Goal: Task Accomplishment & Management: Manage account settings

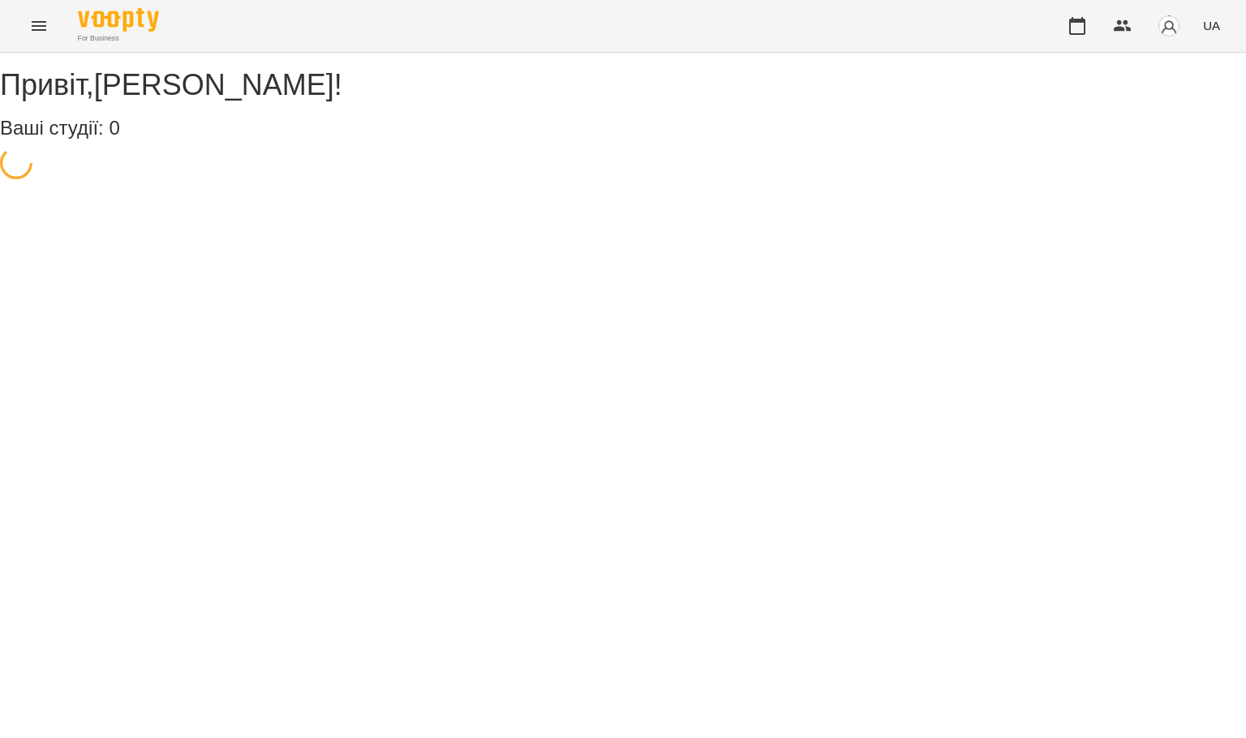
click at [37, 23] on icon "Menu" at bounding box center [38, 25] width 19 height 19
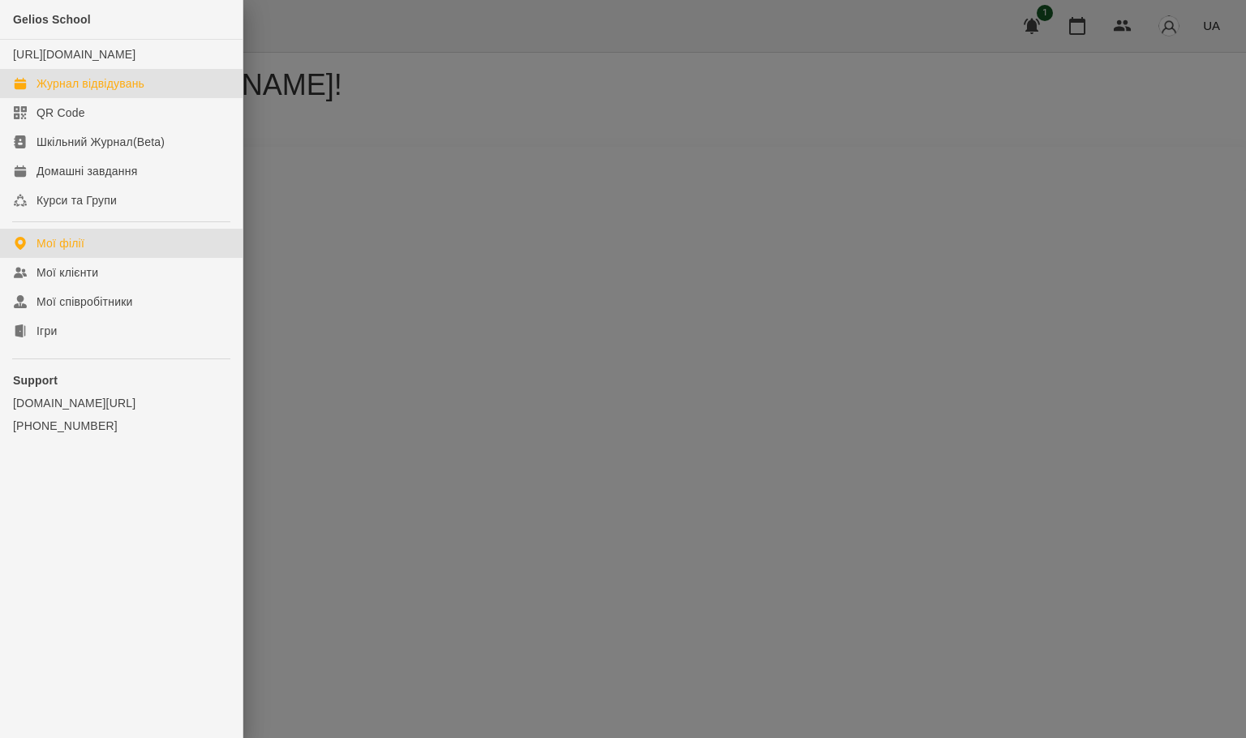
click at [102, 92] on div "Журнал відвідувань" at bounding box center [91, 83] width 108 height 16
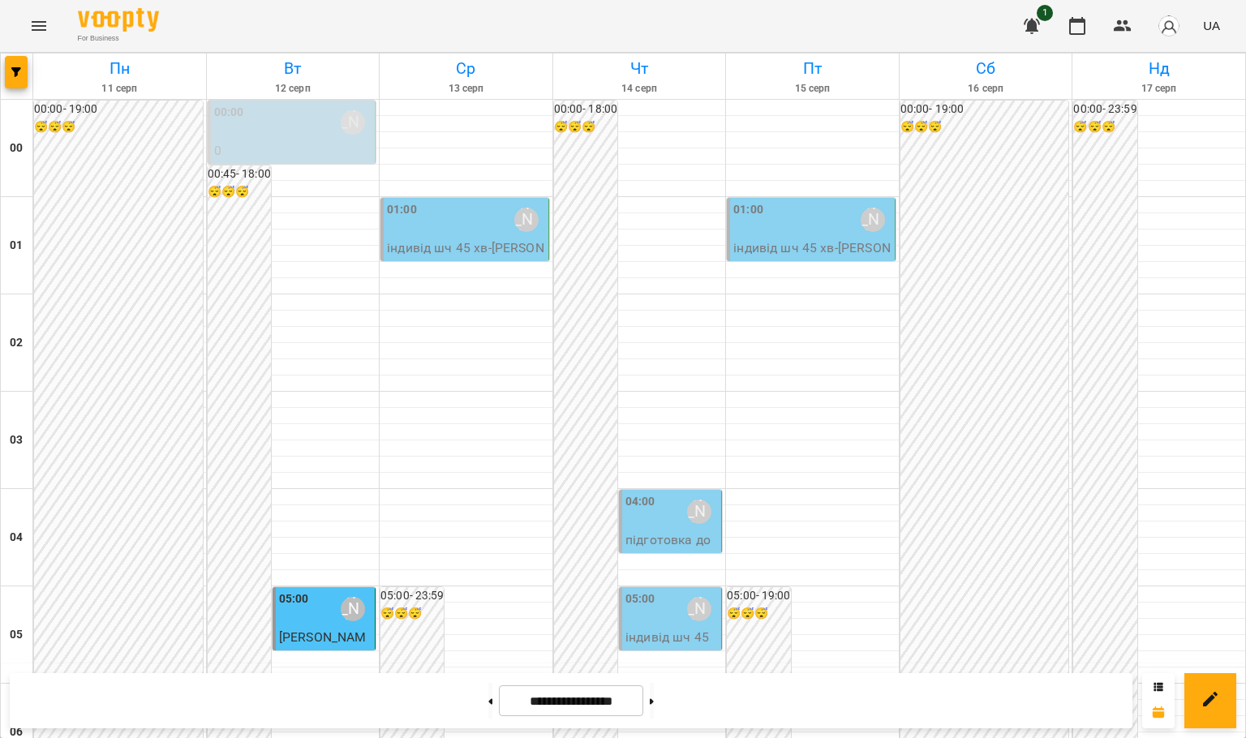
scroll to position [1770, 0]
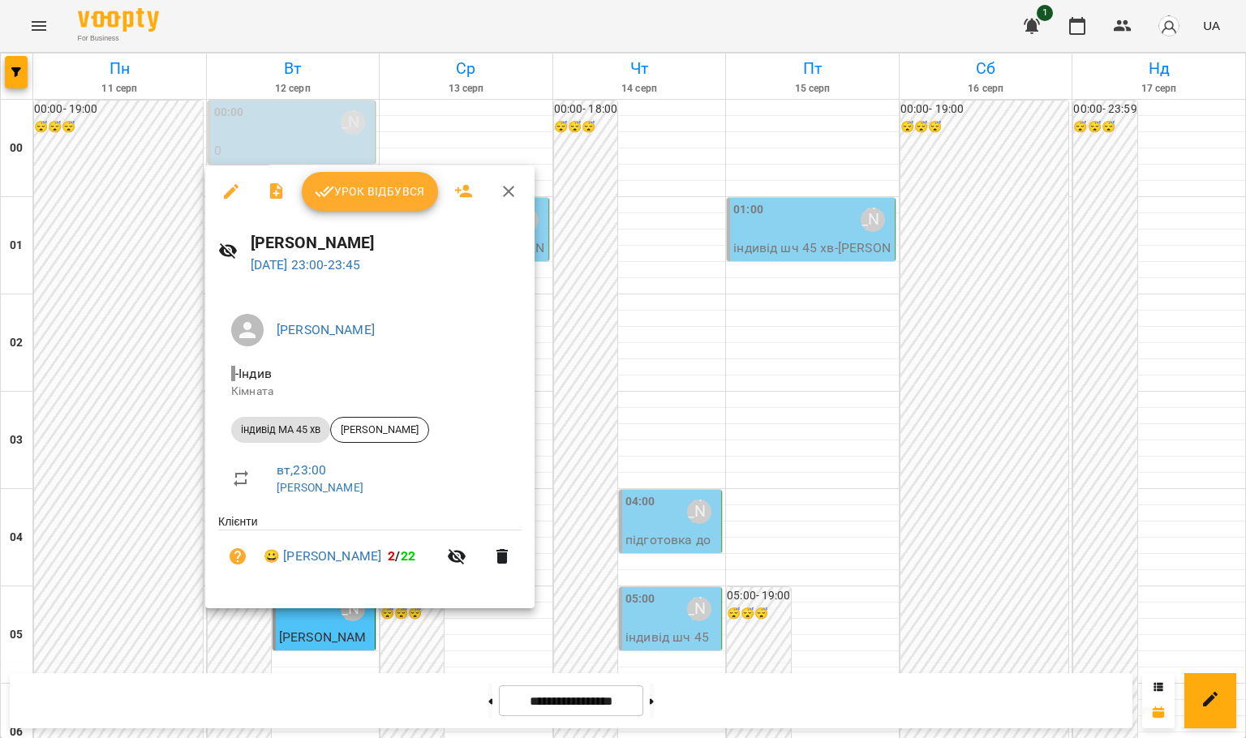
click at [389, 185] on span "Урок відбувся" at bounding box center [370, 191] width 110 height 19
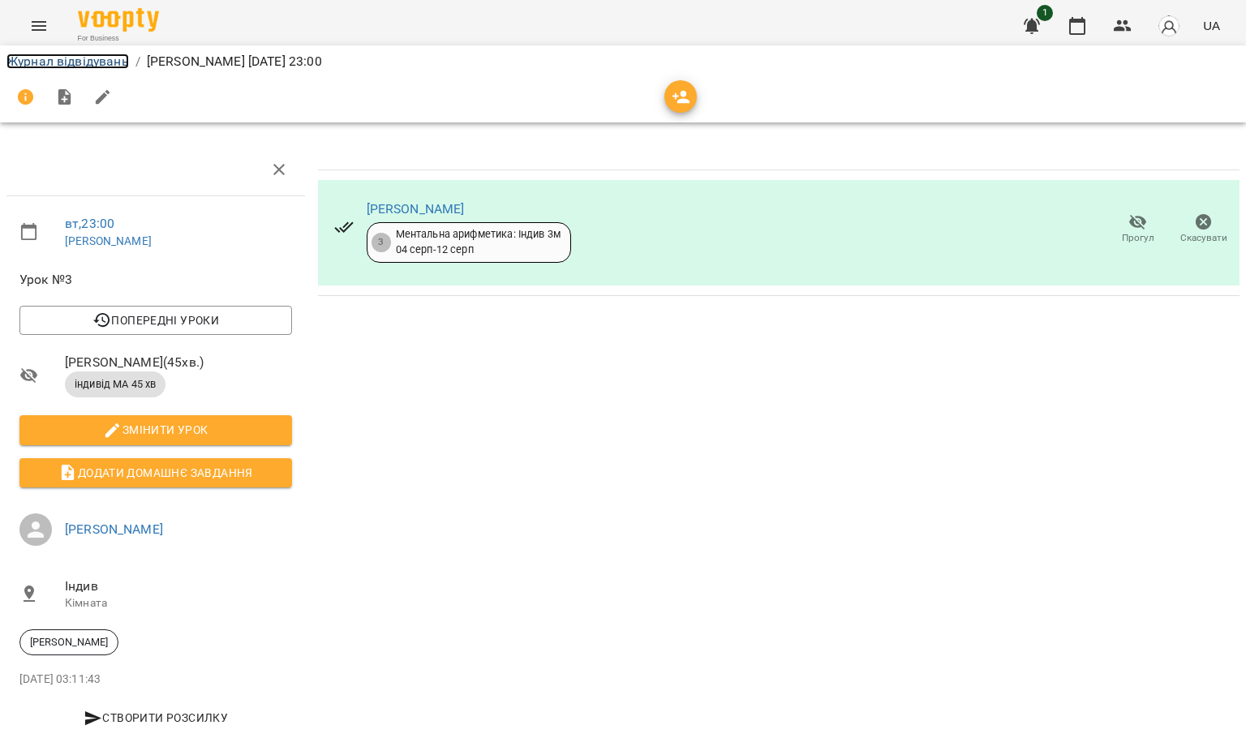
click at [103, 67] on link "Журнал відвідувань" at bounding box center [67, 61] width 122 height 15
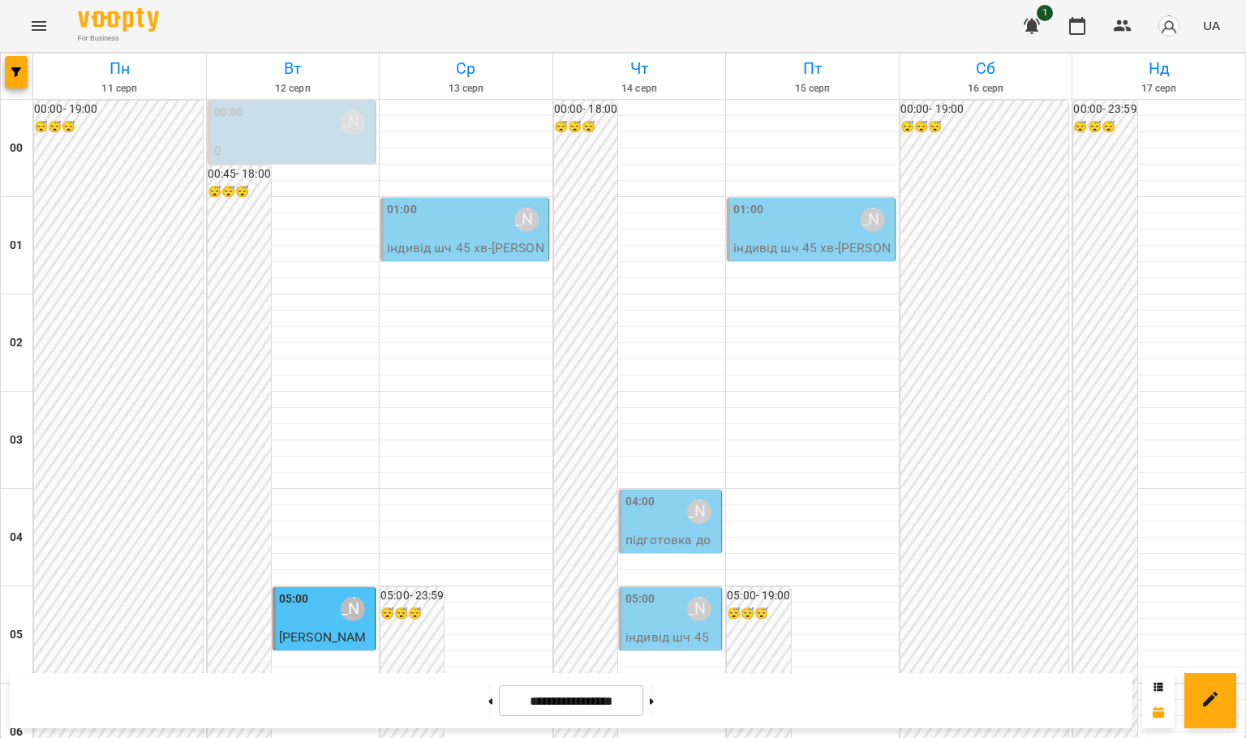
scroll to position [1703, 0]
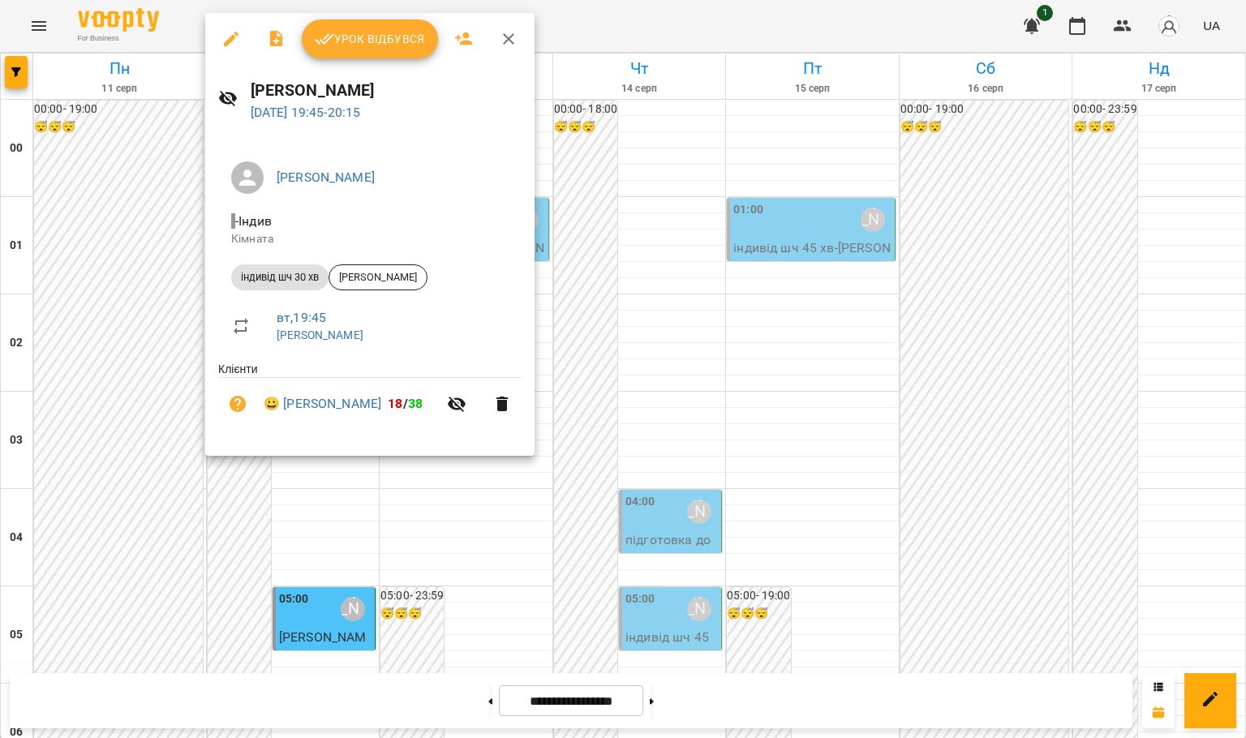
click at [346, 30] on span "Урок відбувся" at bounding box center [370, 38] width 110 height 19
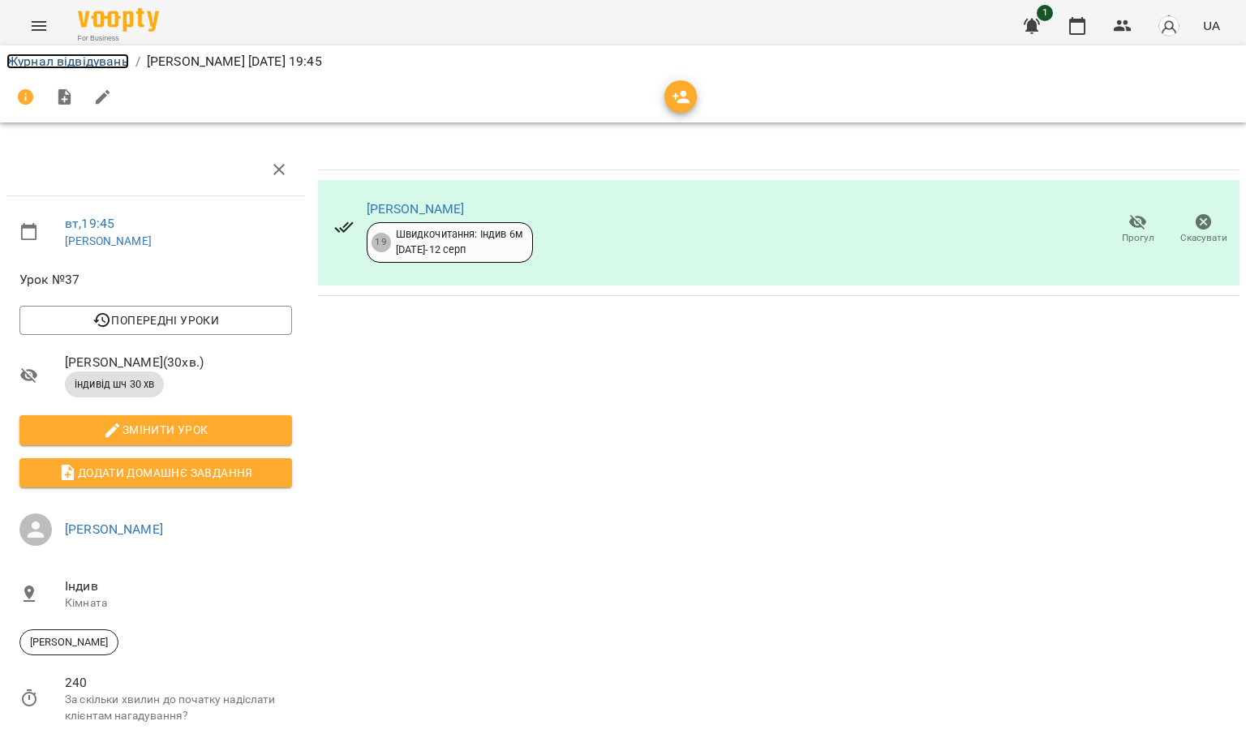
drag, startPoint x: 88, startPoint y: 59, endPoint x: 69, endPoint y: 39, distance: 27.6
click at [85, 59] on link "Журнал відвідувань" at bounding box center [67, 61] width 122 height 15
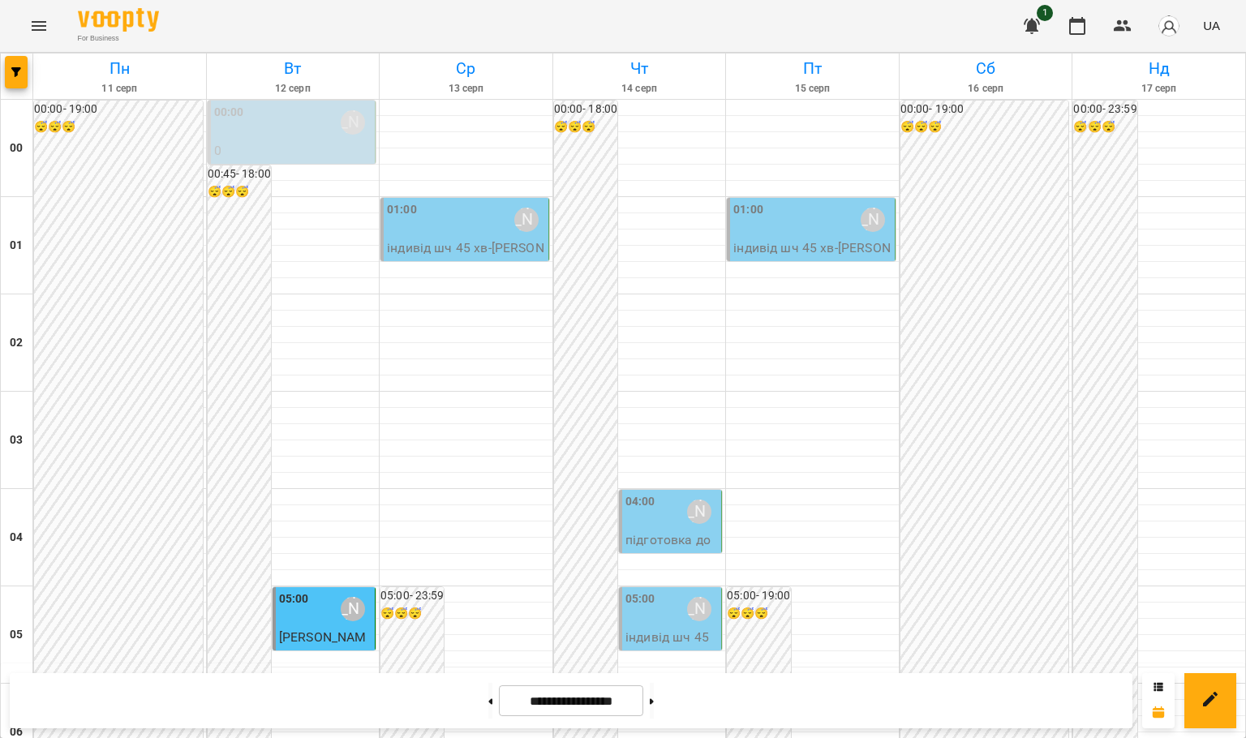
scroll to position [1703, 0]
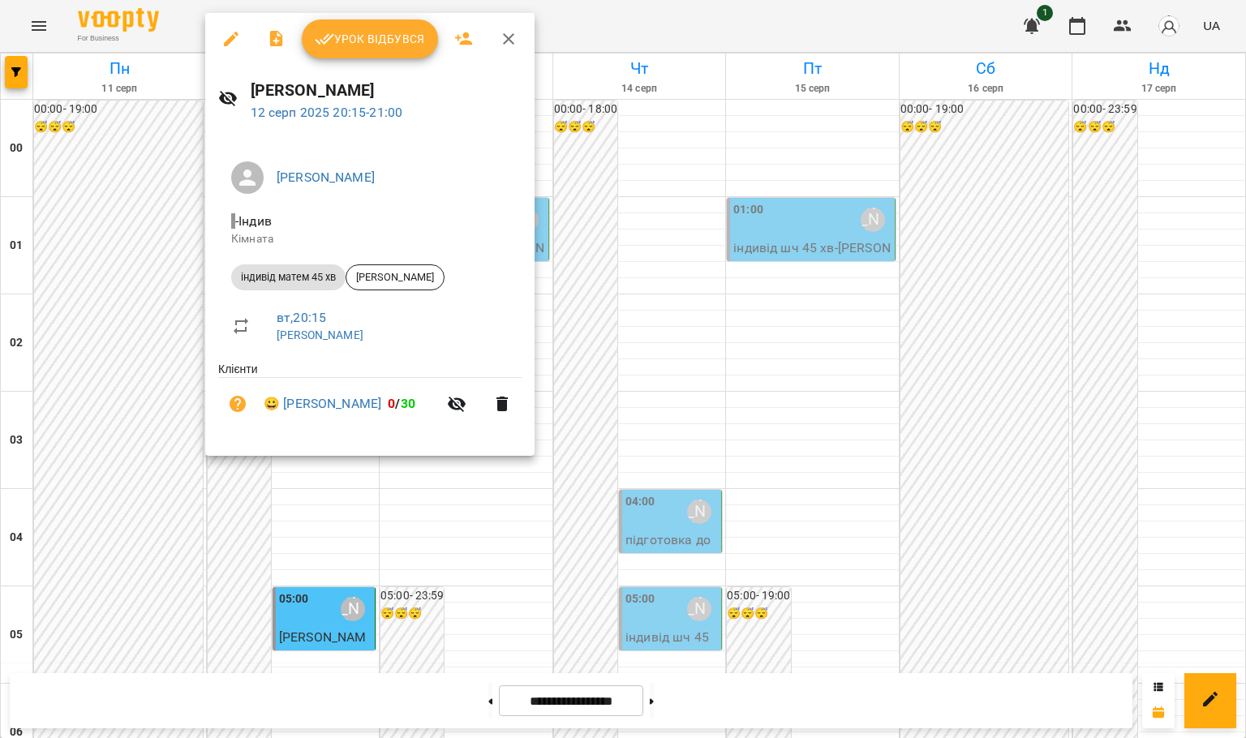
click at [400, 30] on span "Урок відбувся" at bounding box center [370, 38] width 110 height 19
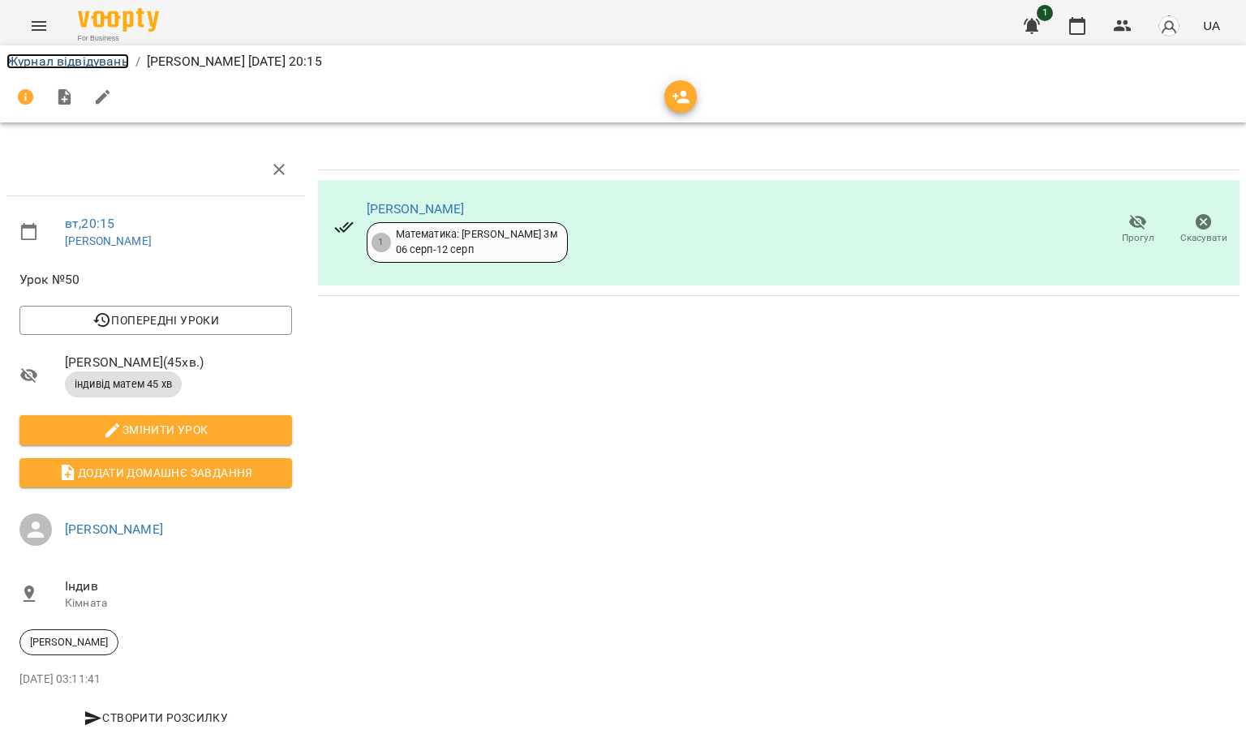
click at [101, 54] on link "Журнал відвідувань" at bounding box center [67, 61] width 122 height 15
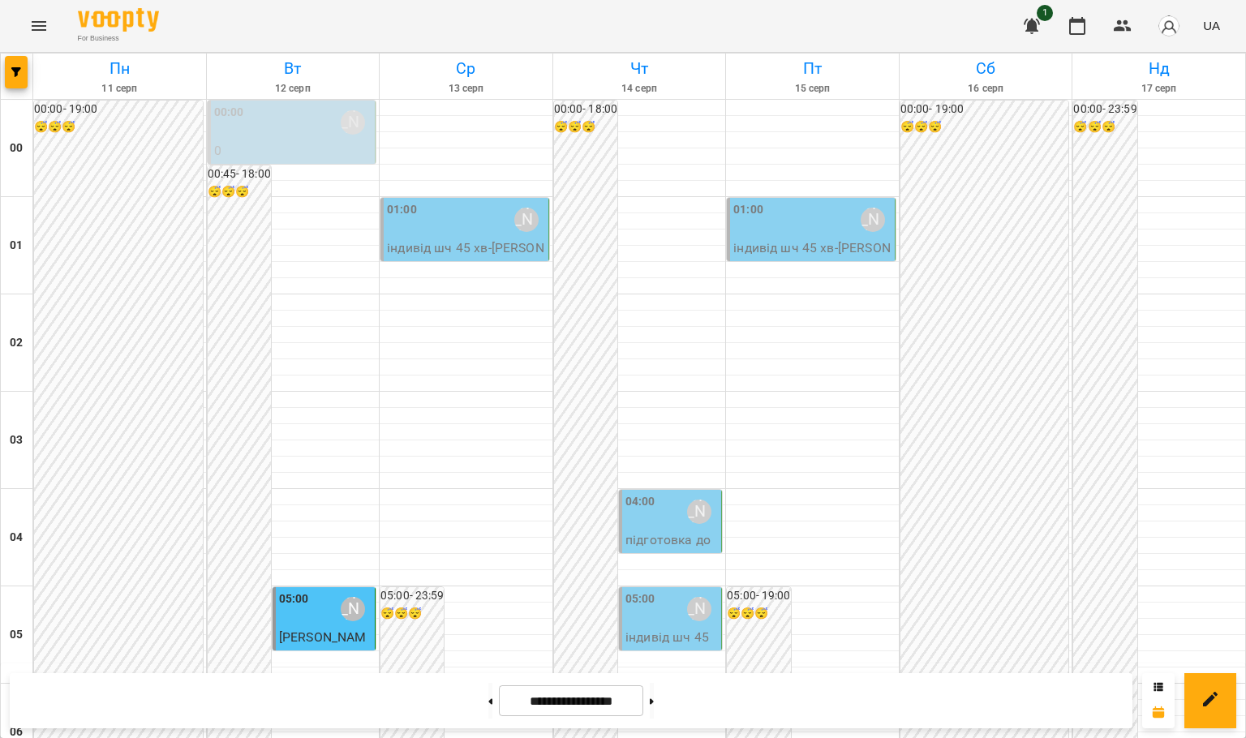
scroll to position [1770, 0]
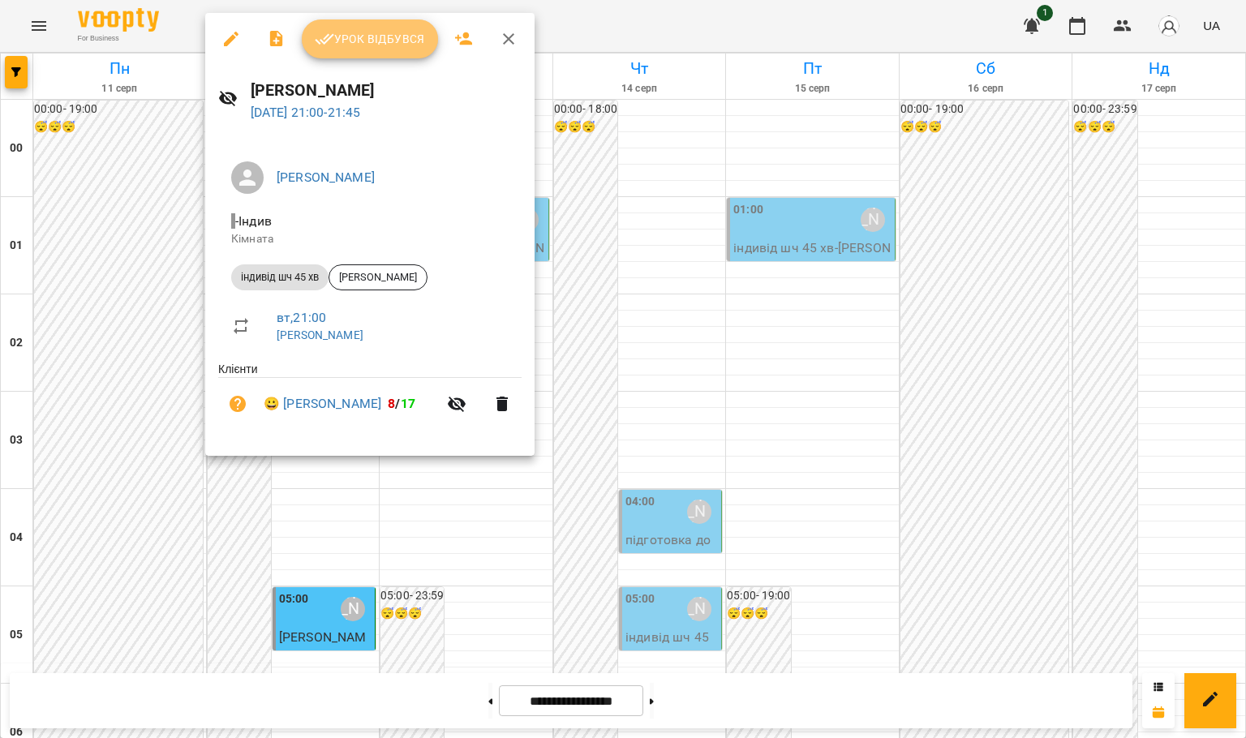
click at [341, 51] on button "Урок відбувся" at bounding box center [370, 38] width 136 height 39
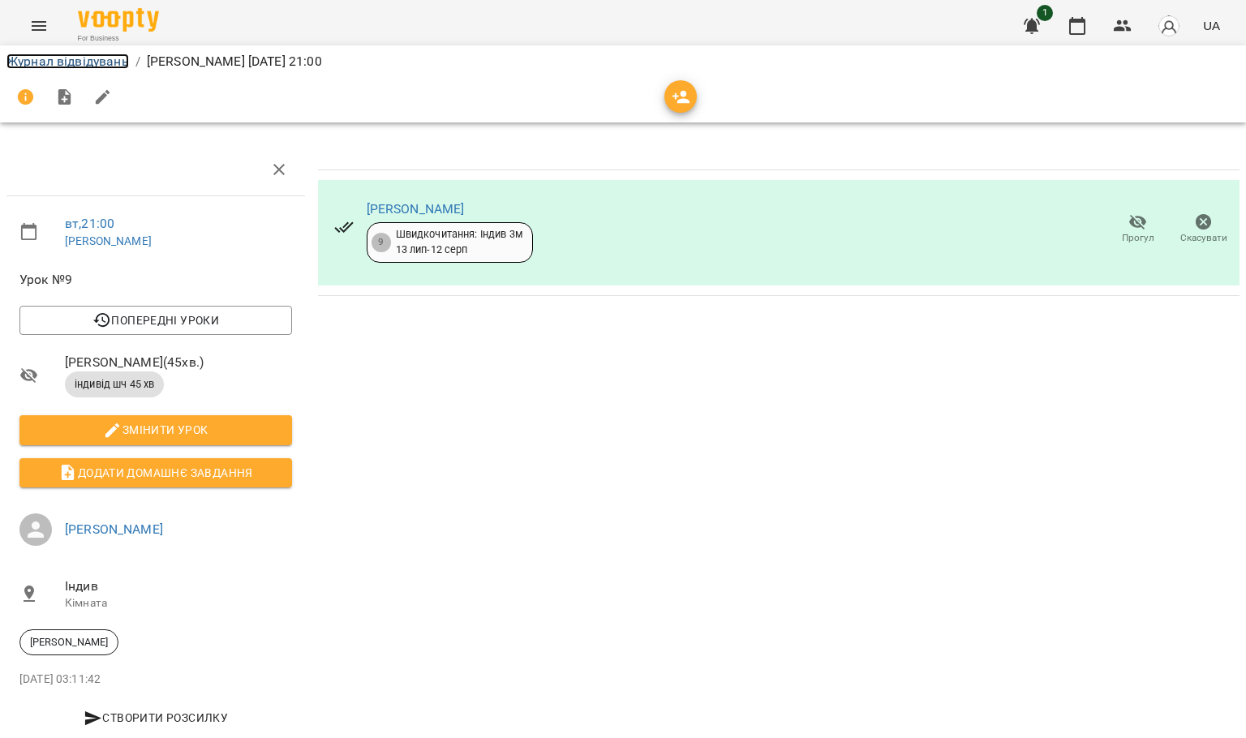
click at [74, 64] on link "Журнал відвідувань" at bounding box center [67, 61] width 122 height 15
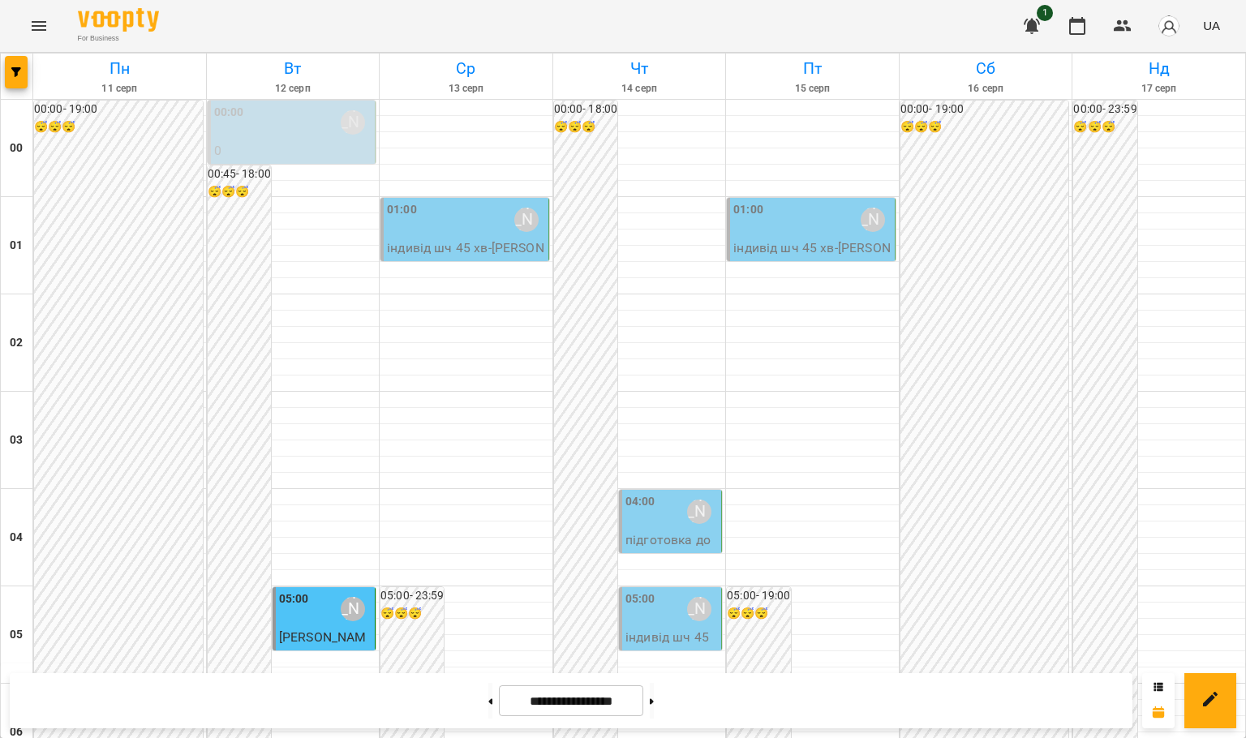
scroll to position [1770, 0]
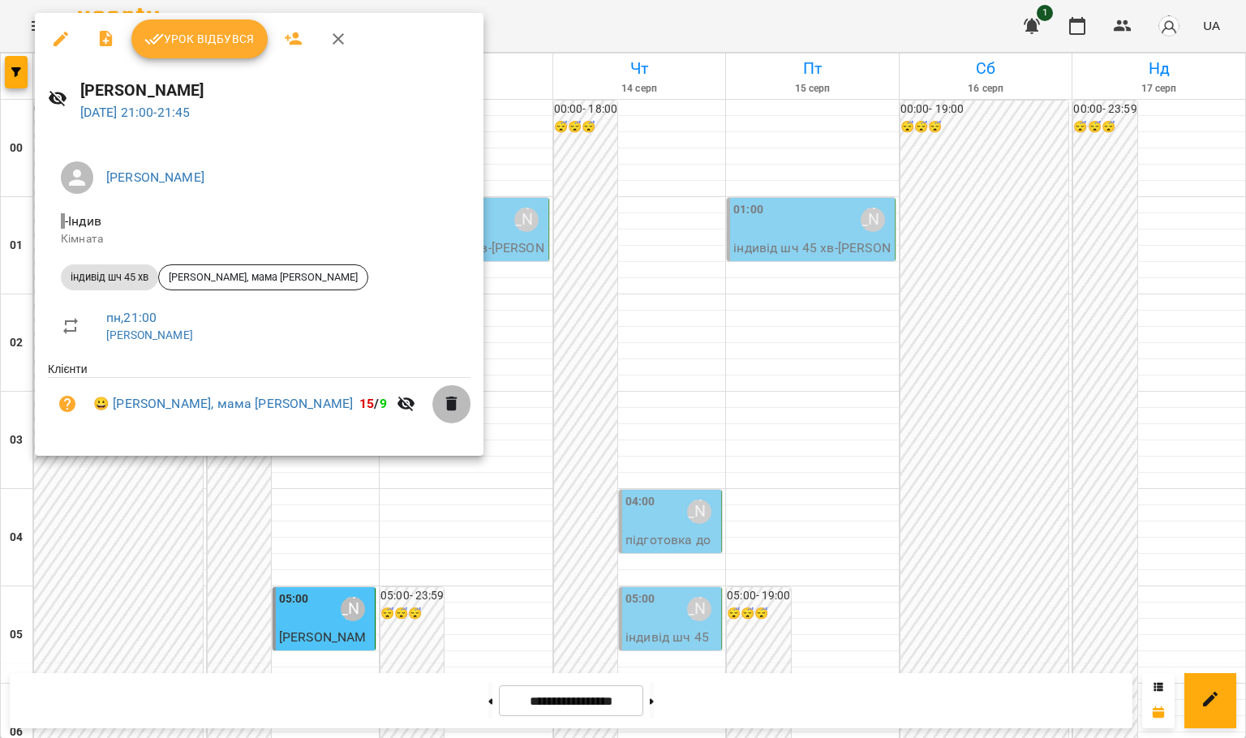
click at [442, 397] on icon "button" at bounding box center [451, 403] width 19 height 19
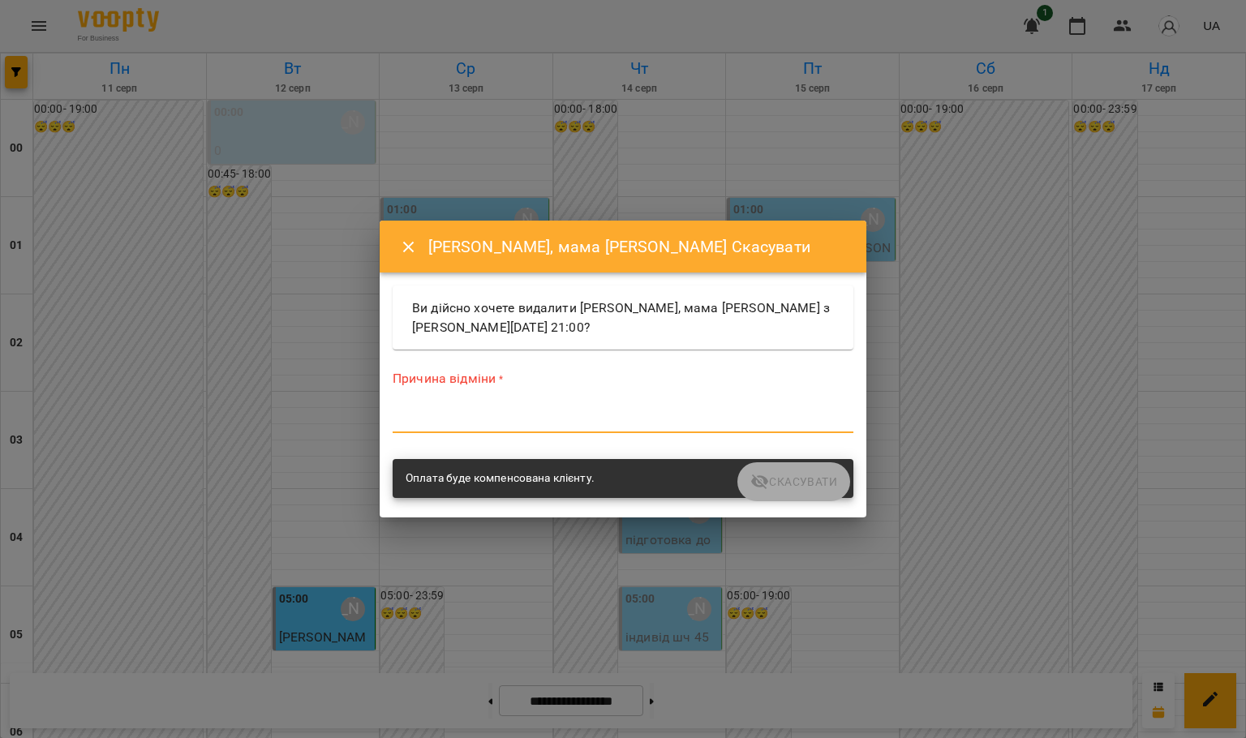
click at [543, 412] on textarea at bounding box center [623, 419] width 461 height 15
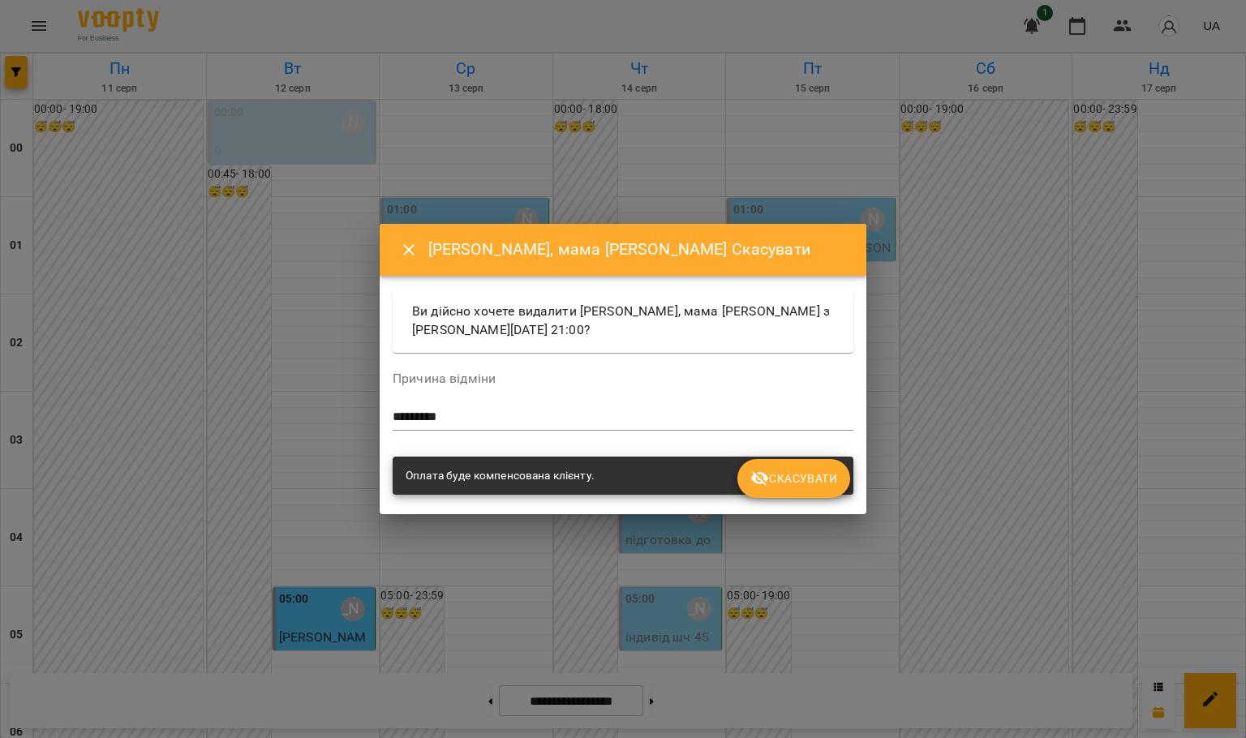
drag, startPoint x: 659, startPoint y: 406, endPoint x: 334, endPoint y: 424, distance: 325.7
click at [337, 424] on div "[PERSON_NAME], мама [PERSON_NAME] Ви дійсно хочете видалити [PERSON_NAME], мама…" at bounding box center [623, 369] width 1246 height 738
click at [495, 428] on div "********* *" at bounding box center [623, 418] width 461 height 26
drag, startPoint x: 477, startPoint y: 414, endPoint x: 467, endPoint y: 432, distance: 20.3
click at [339, 409] on div "[PERSON_NAME], мама [PERSON_NAME] Ви дійсно хочете видалити [PERSON_NAME], мама…" at bounding box center [623, 369] width 1246 height 738
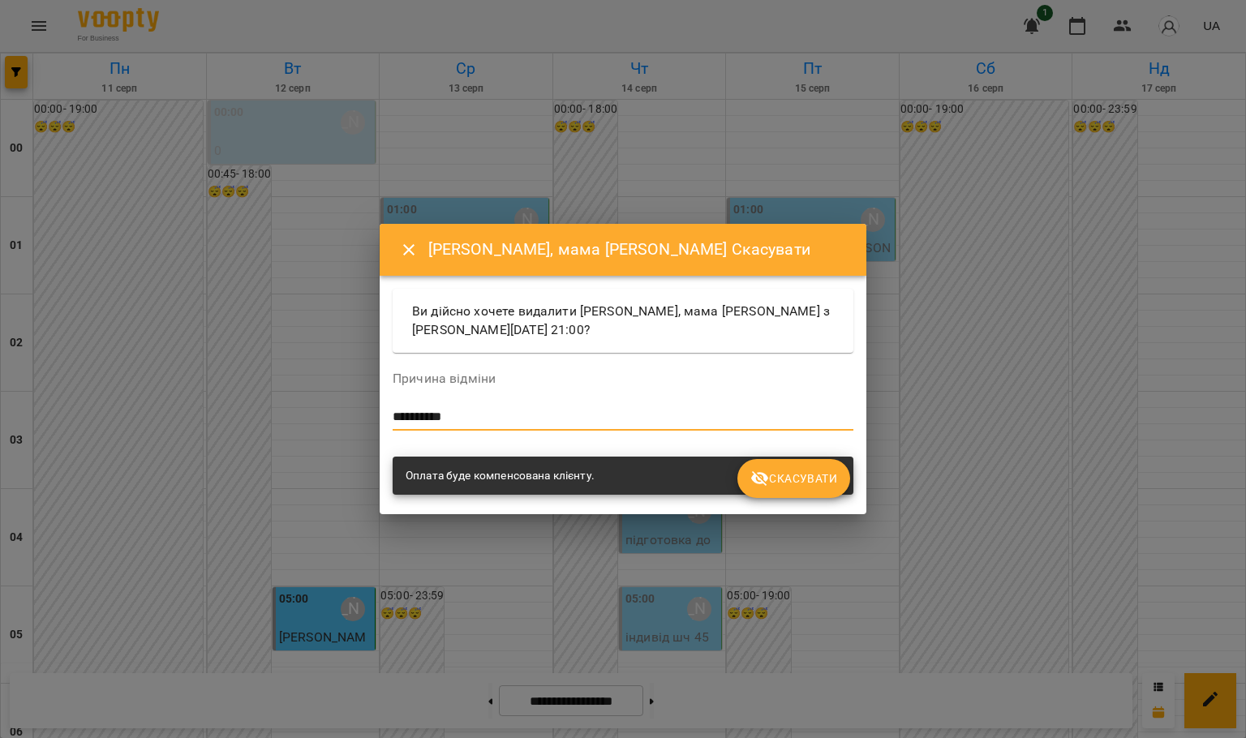
type textarea "**********"
click at [792, 465] on button "Скасувати" at bounding box center [793, 478] width 113 height 39
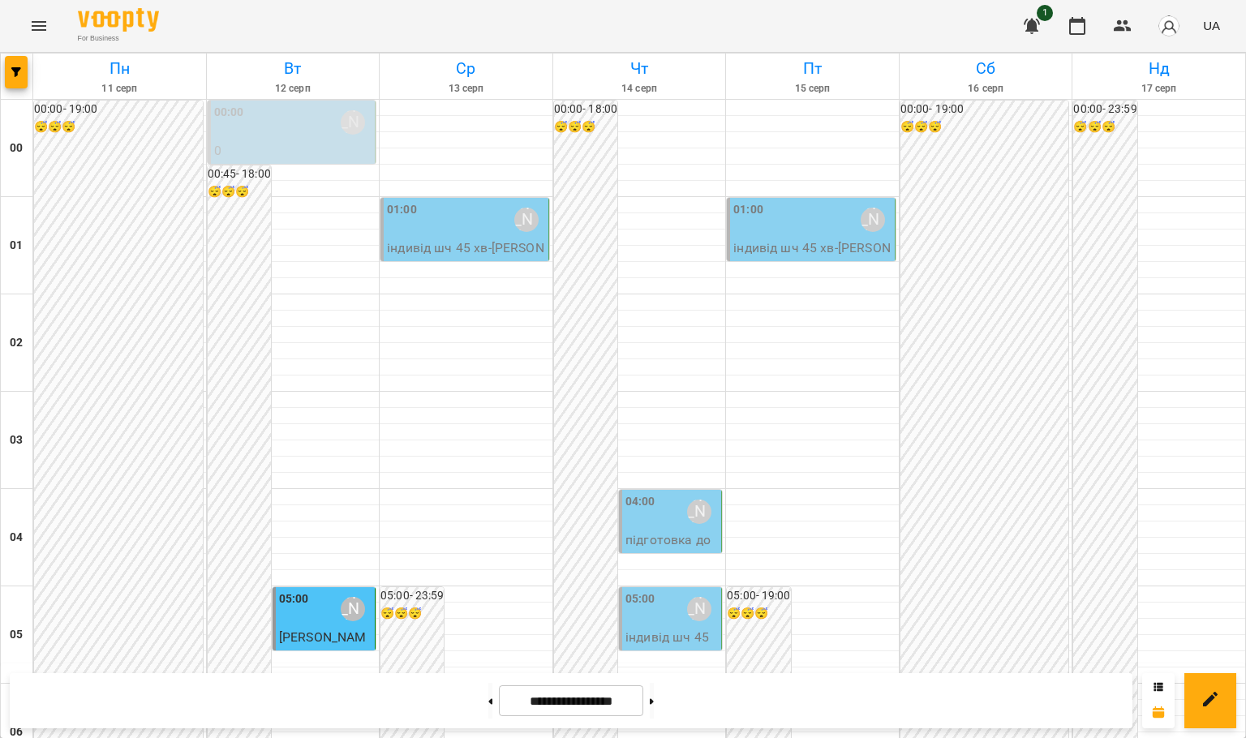
scroll to position [0, 0]
drag, startPoint x: 0, startPoint y: 12, endPoint x: 84, endPoint y: 1, distance: 84.3
click at [0, 12] on div "For Business 1 UA" at bounding box center [623, 26] width 1246 height 52
click at [34, 16] on icon "Menu" at bounding box center [38, 25] width 19 height 19
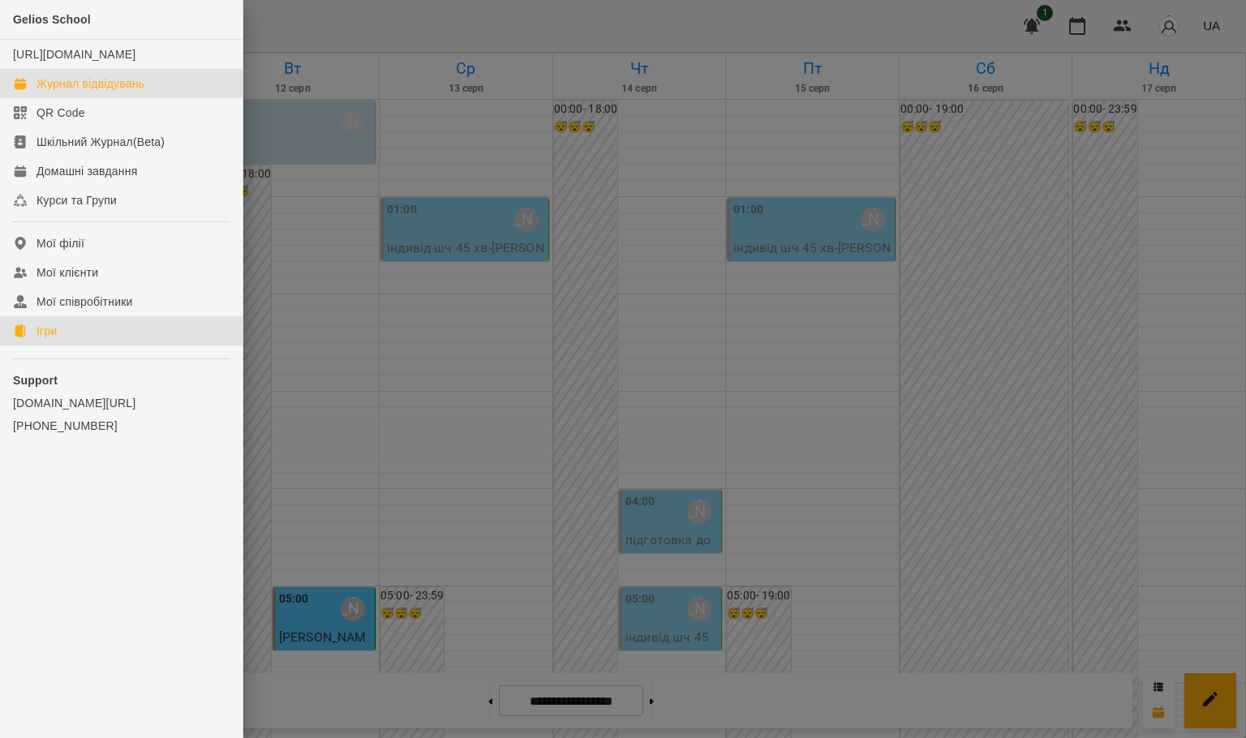
click at [66, 344] on link "Ігри" at bounding box center [121, 330] width 243 height 29
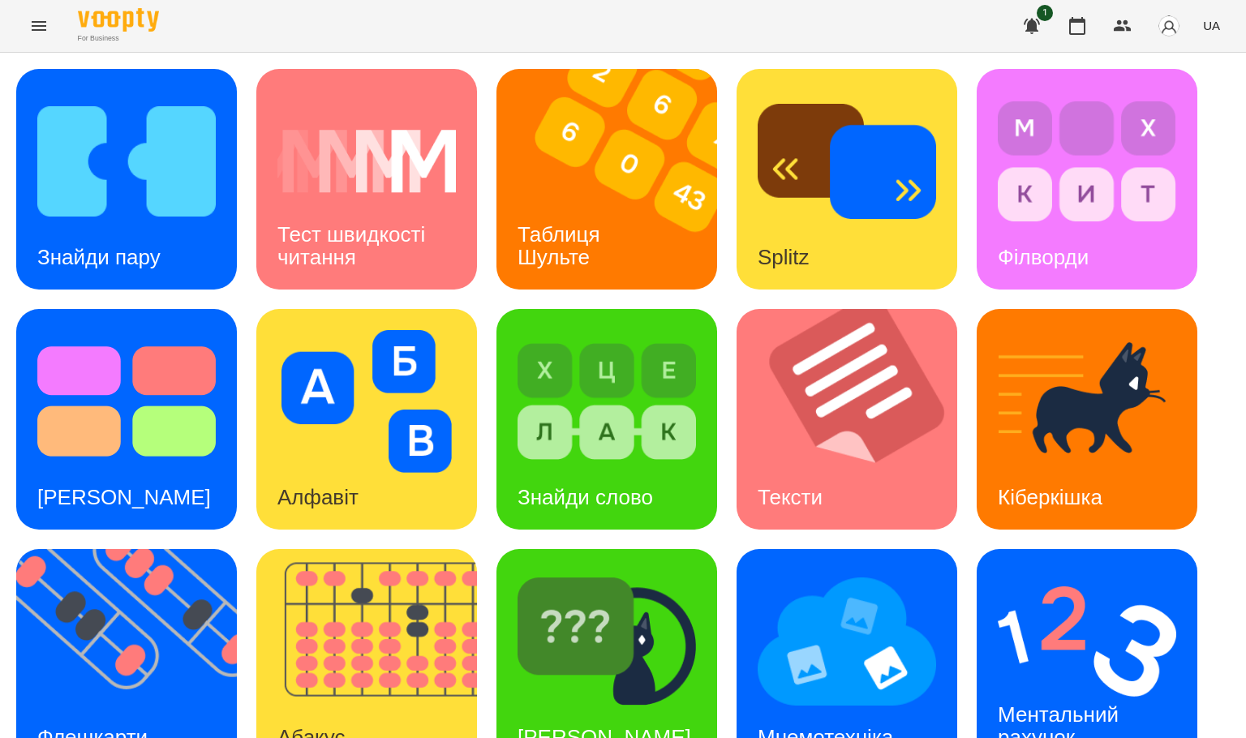
scroll to position [287, 0]
click at [124, 549] on img at bounding box center [136, 659] width 241 height 221
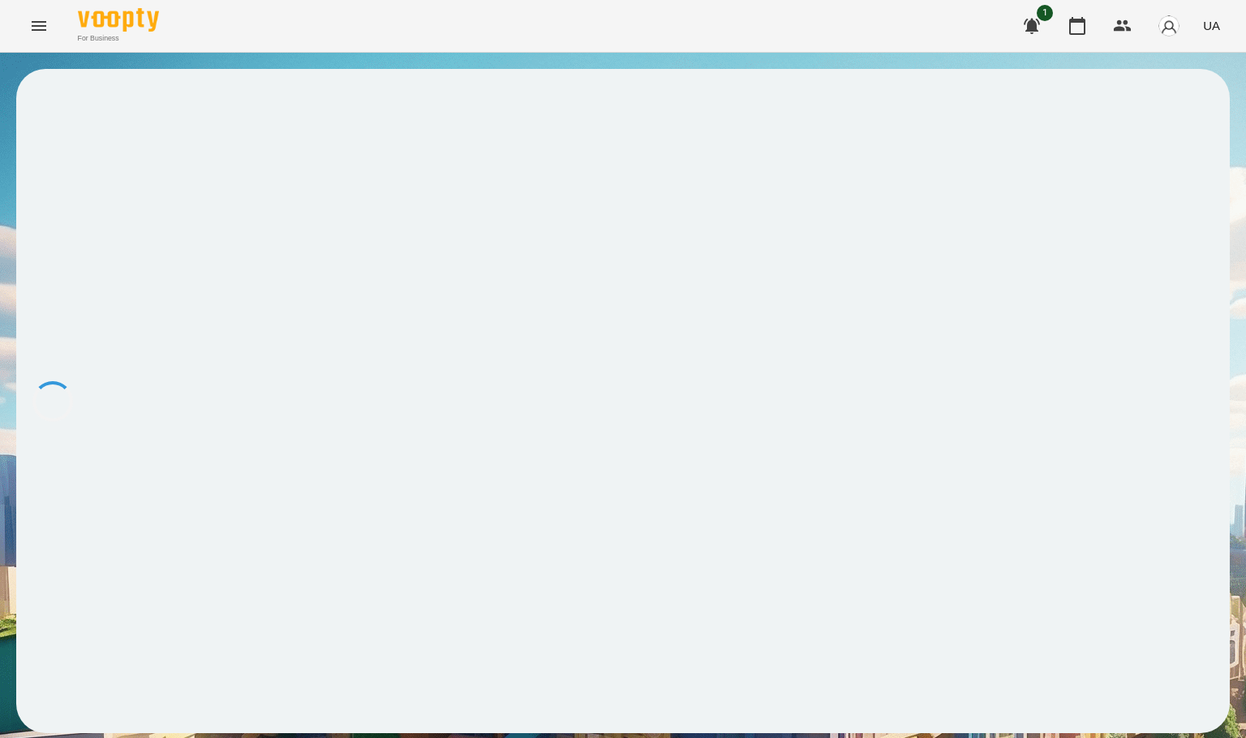
click at [24, 17] on button "Menu" at bounding box center [38, 25] width 39 height 39
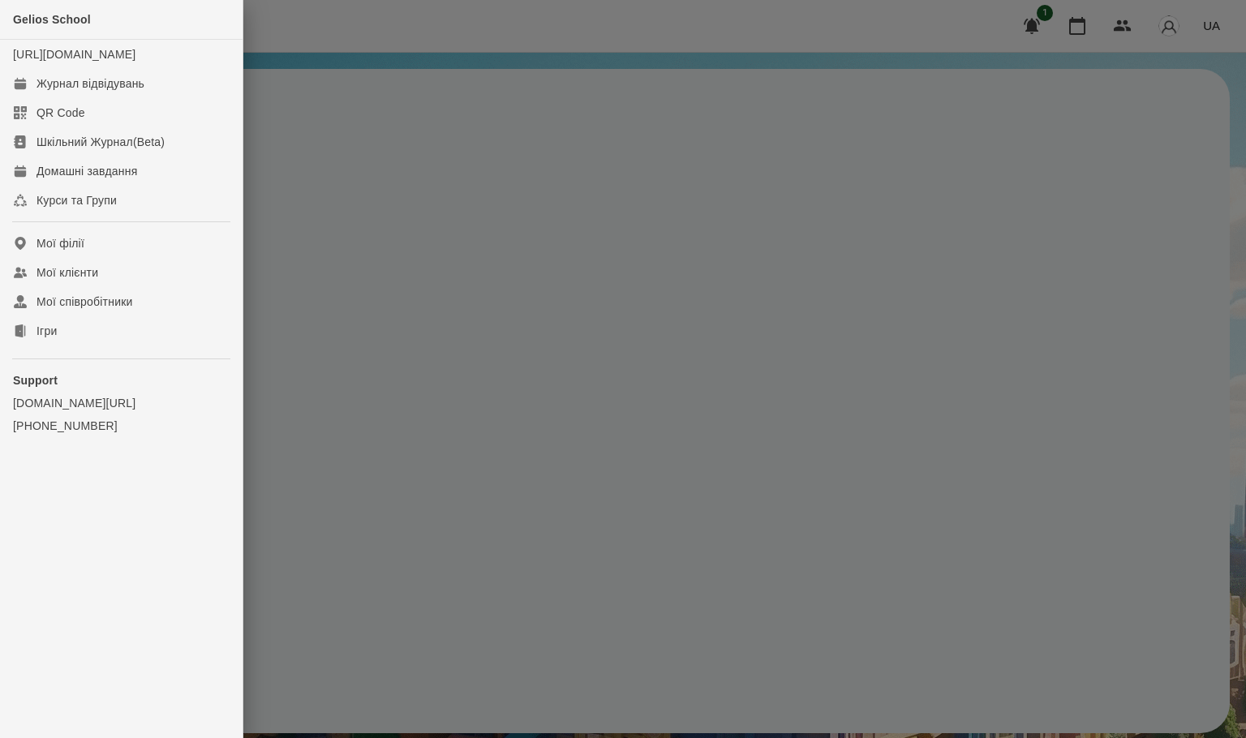
click at [424, 338] on div at bounding box center [623, 369] width 1246 height 738
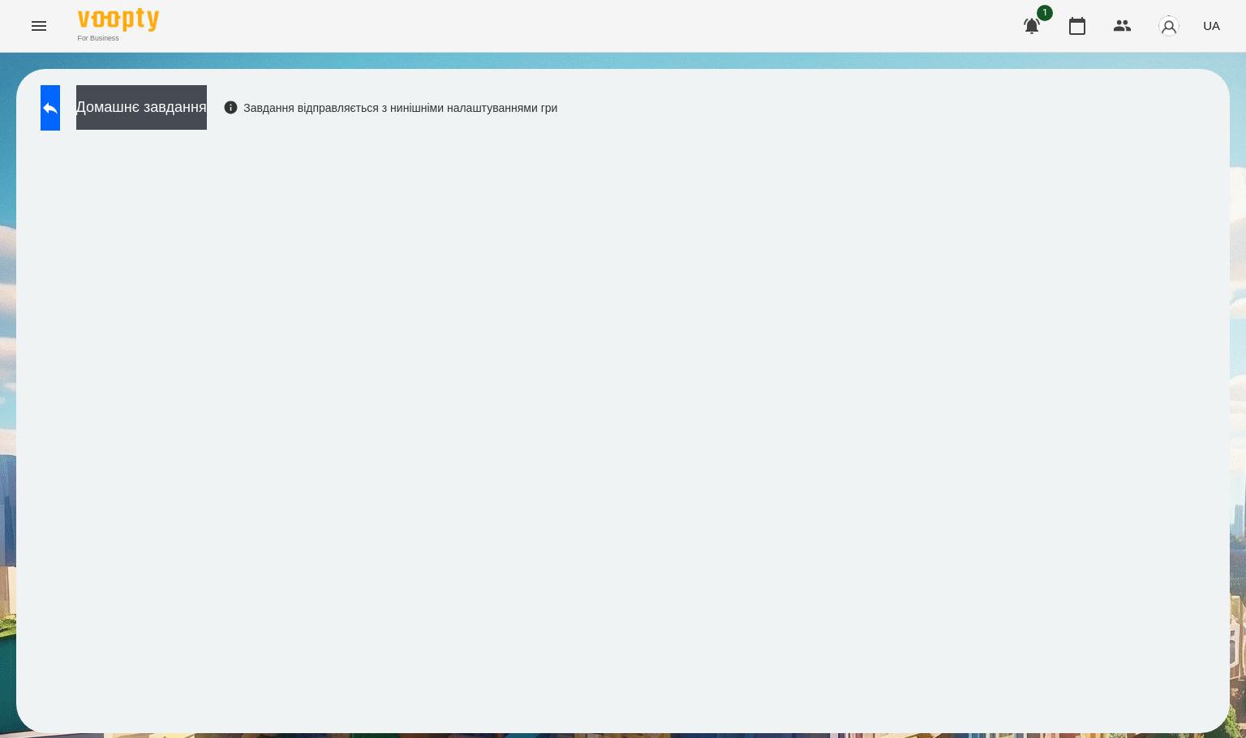
click at [0, 146] on div "Домашнє завдання Завдання відправляється з нинішніми налаштуваннями гри" at bounding box center [623, 401] width 1246 height 697
click at [171, 122] on button "Домашнє завдання" at bounding box center [141, 107] width 131 height 45
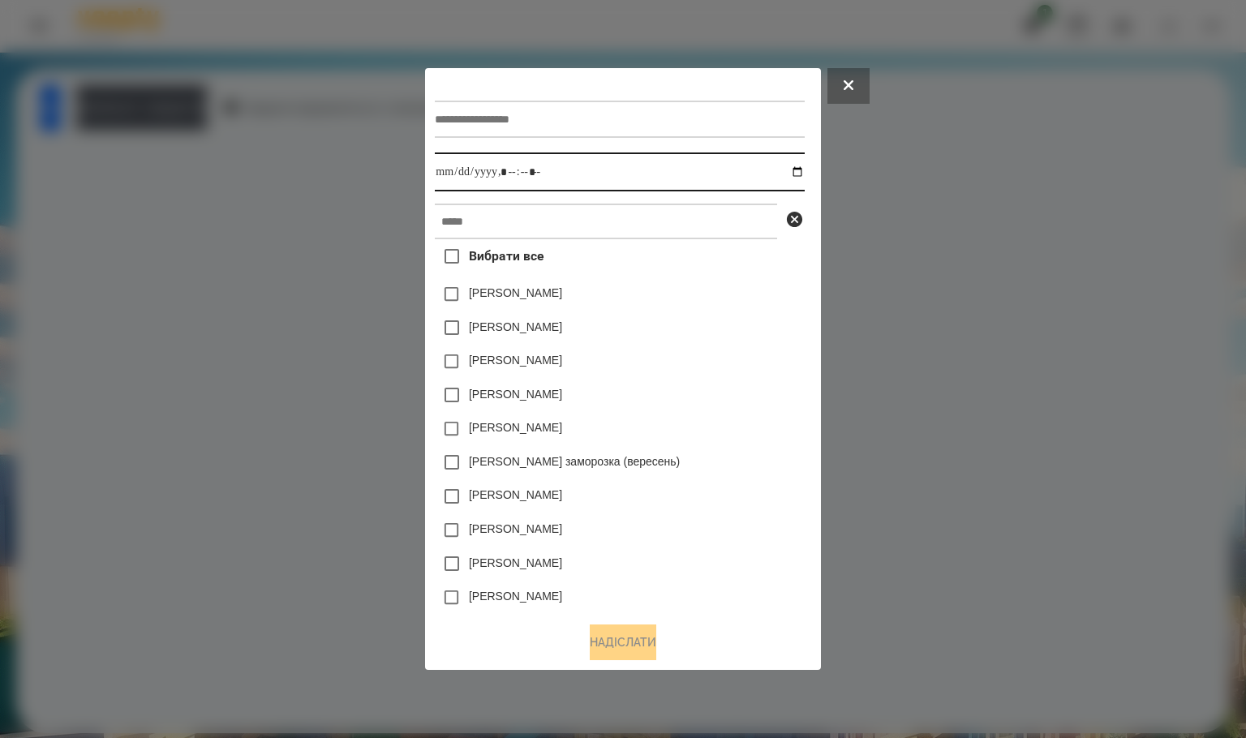
click at [804, 168] on input "datetime-local" at bounding box center [619, 171] width 369 height 39
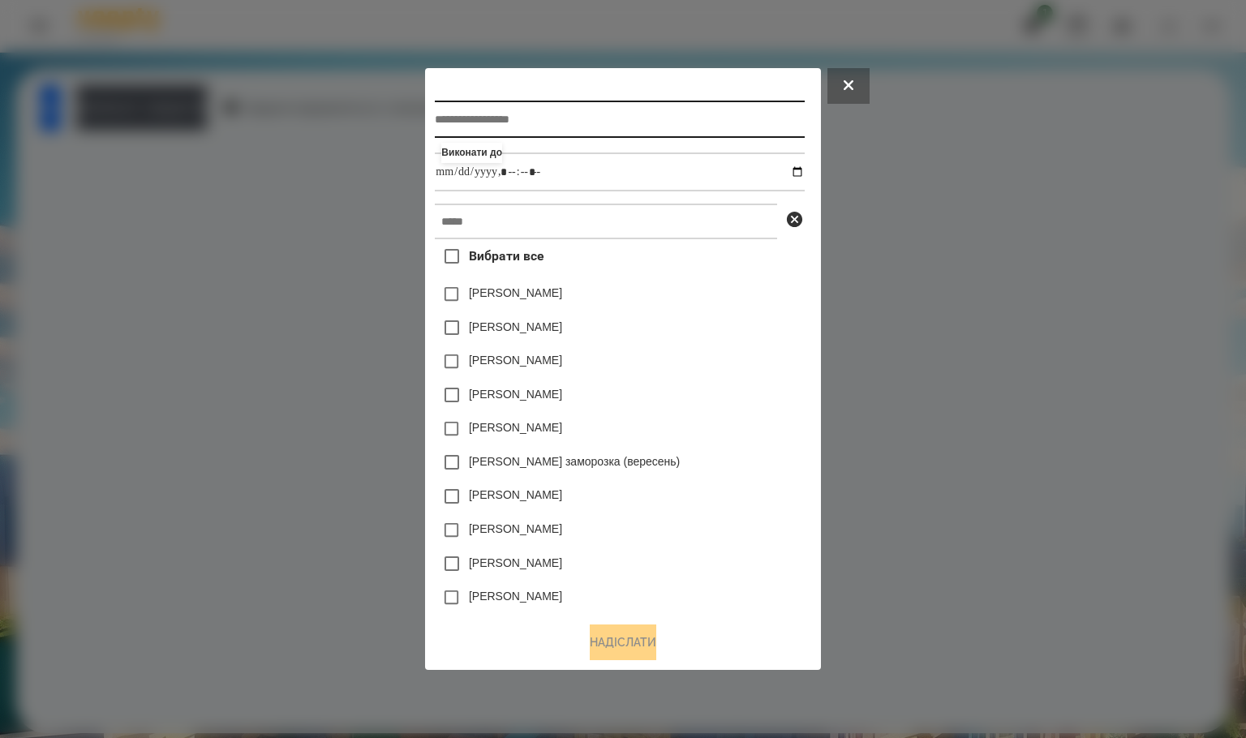
click at [536, 120] on input "text" at bounding box center [619, 119] width 369 height 37
type input "**********"
click at [536, 120] on input "text" at bounding box center [619, 119] width 369 height 37
type input "*********"
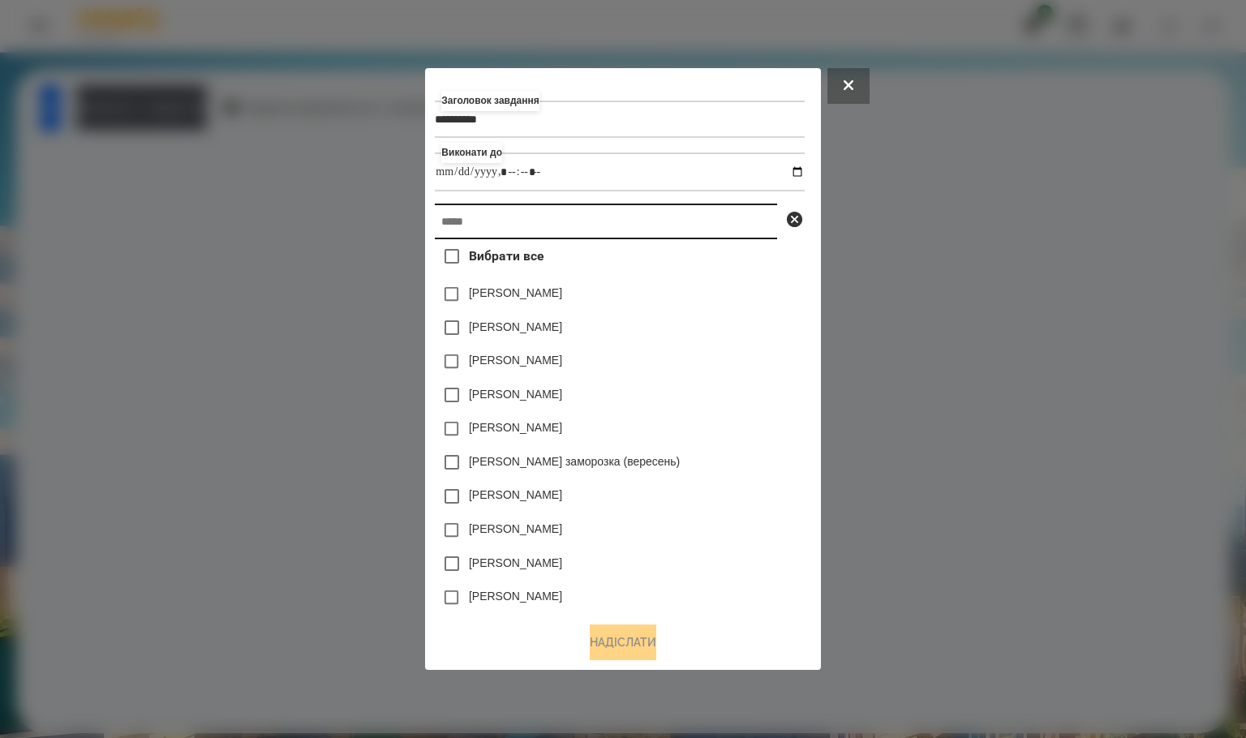
click at [506, 234] on input "text" at bounding box center [606, 222] width 342 height 36
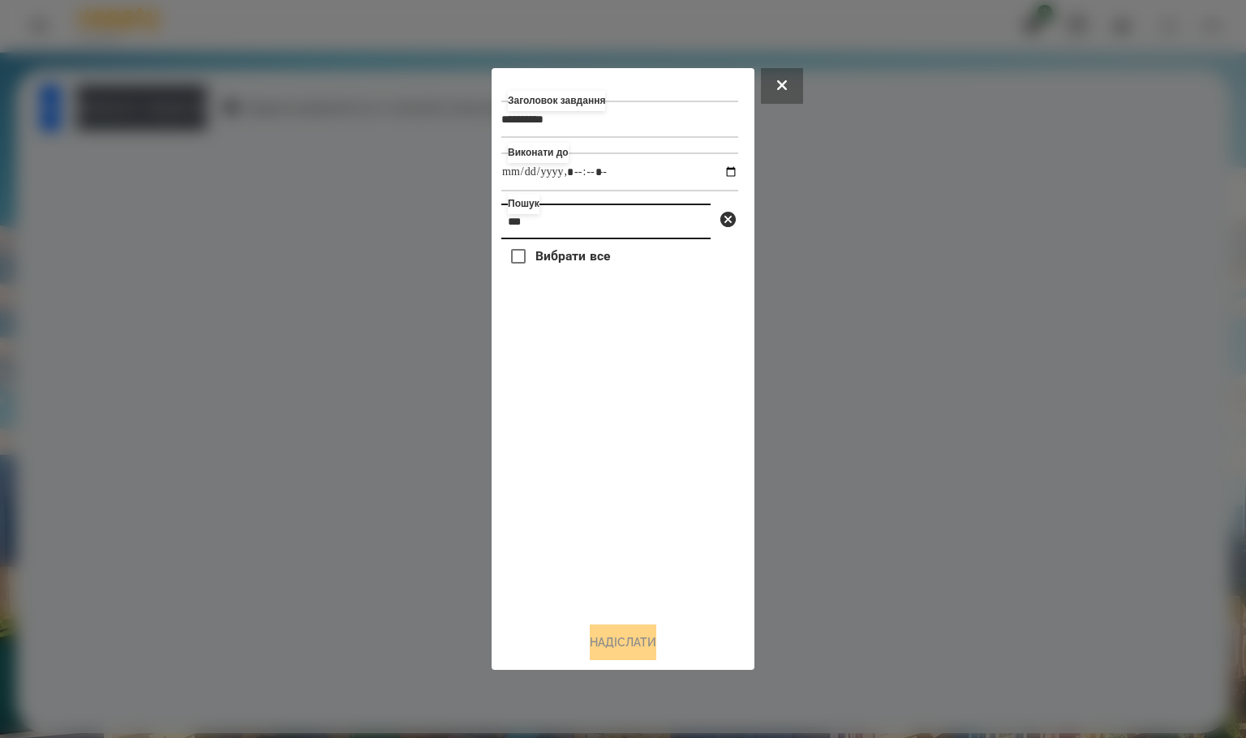
click at [594, 225] on input "***" at bounding box center [605, 222] width 209 height 36
type input "****"
click at [590, 294] on label "[PERSON_NAME]" at bounding box center [581, 293] width 93 height 16
click at [635, 640] on button "Надіслати" at bounding box center [623, 643] width 67 height 36
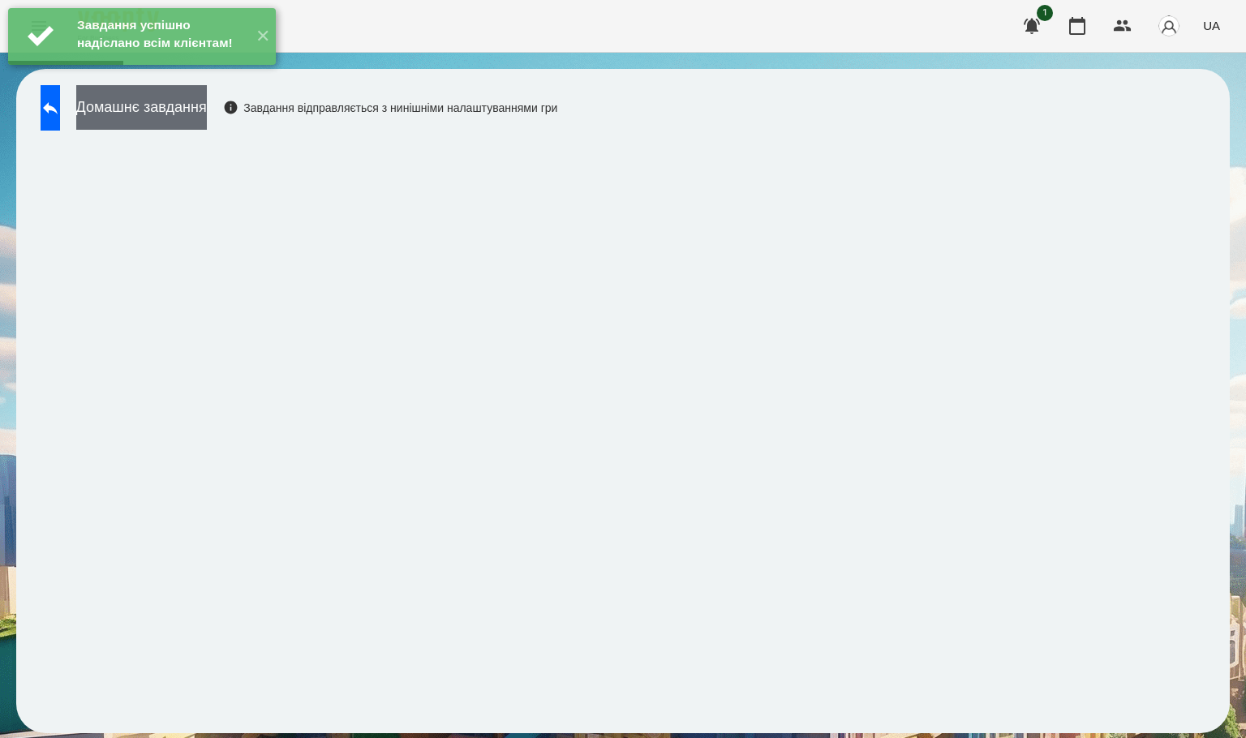
click at [190, 115] on button "Домашнє завдання" at bounding box center [141, 107] width 131 height 45
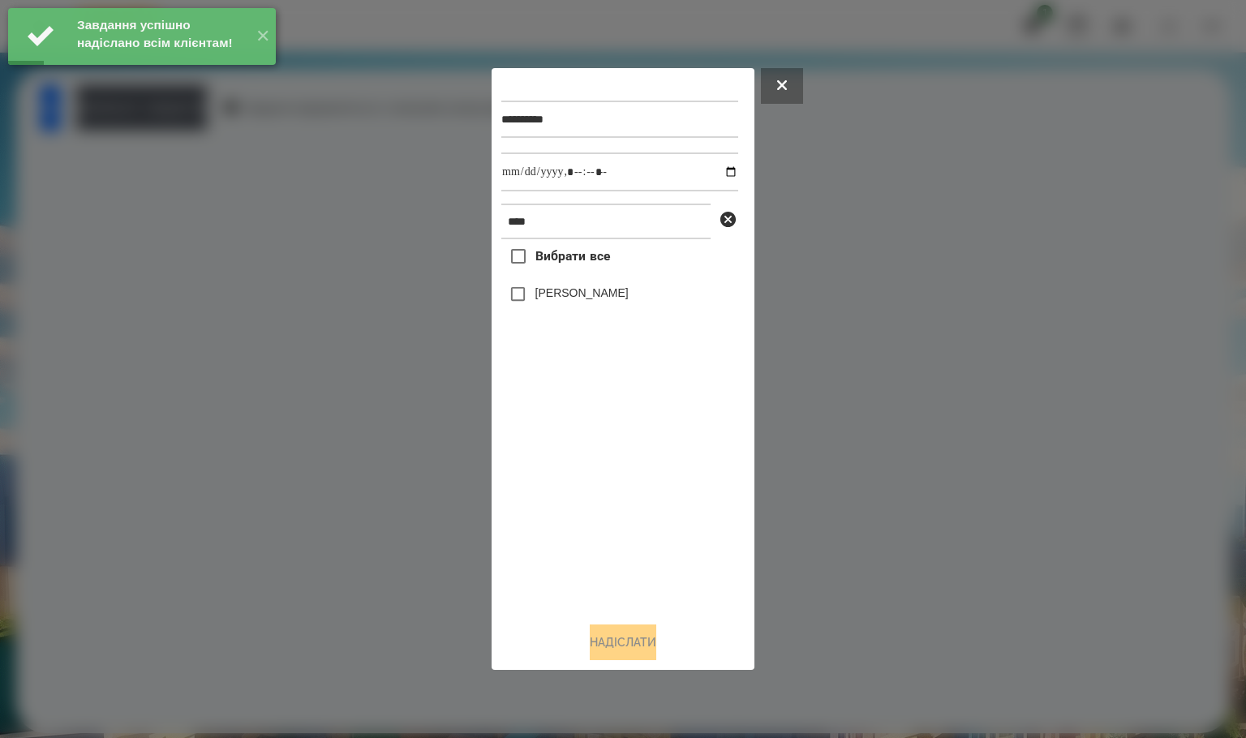
click at [625, 294] on label "[PERSON_NAME]" at bounding box center [581, 293] width 93 height 16
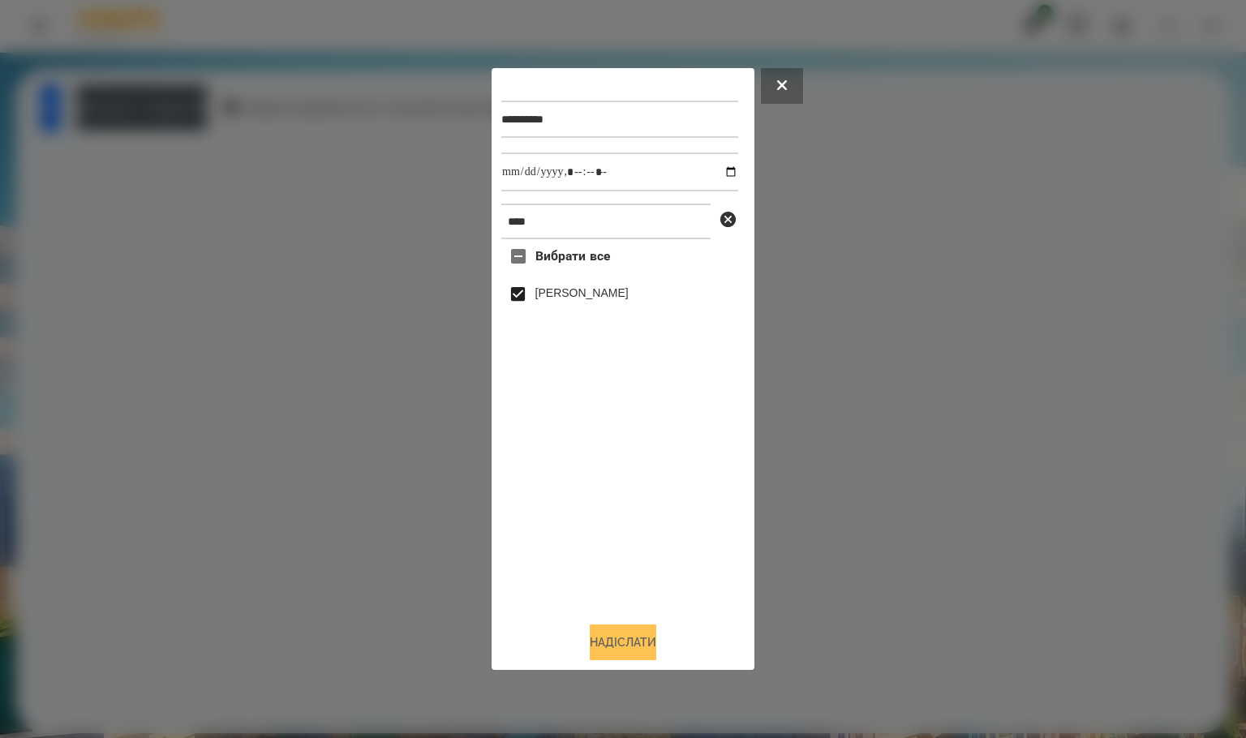
click at [636, 635] on button "Надіслати" at bounding box center [623, 643] width 67 height 36
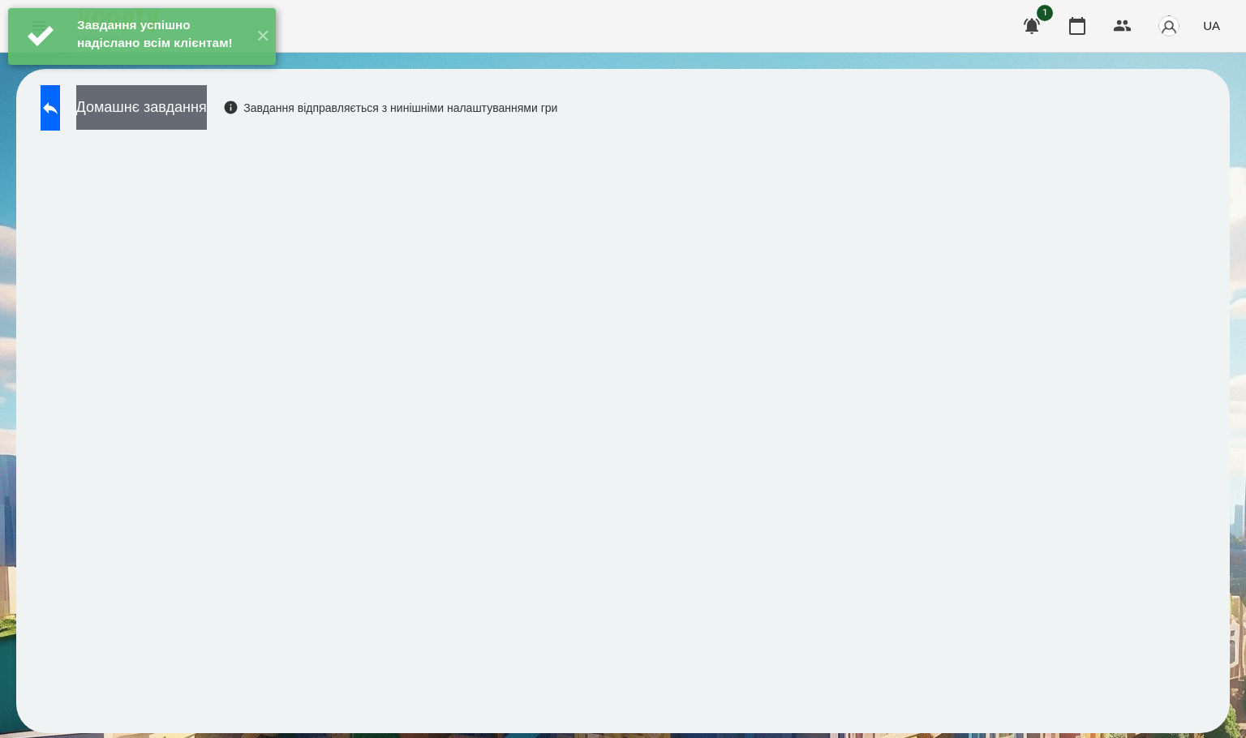
click at [207, 118] on button "Домашнє завдання" at bounding box center [141, 107] width 131 height 45
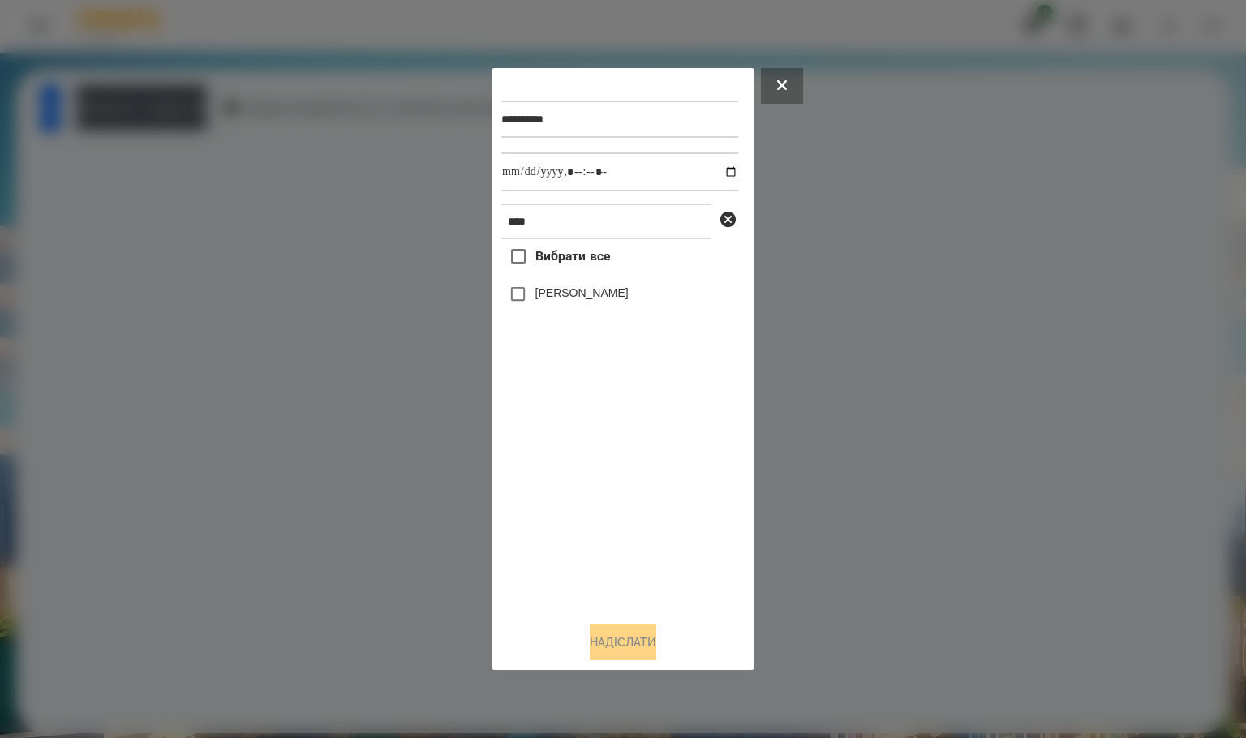
click at [553, 297] on label "[PERSON_NAME]" at bounding box center [581, 293] width 93 height 16
click at [624, 635] on button "Надіслати" at bounding box center [623, 643] width 67 height 36
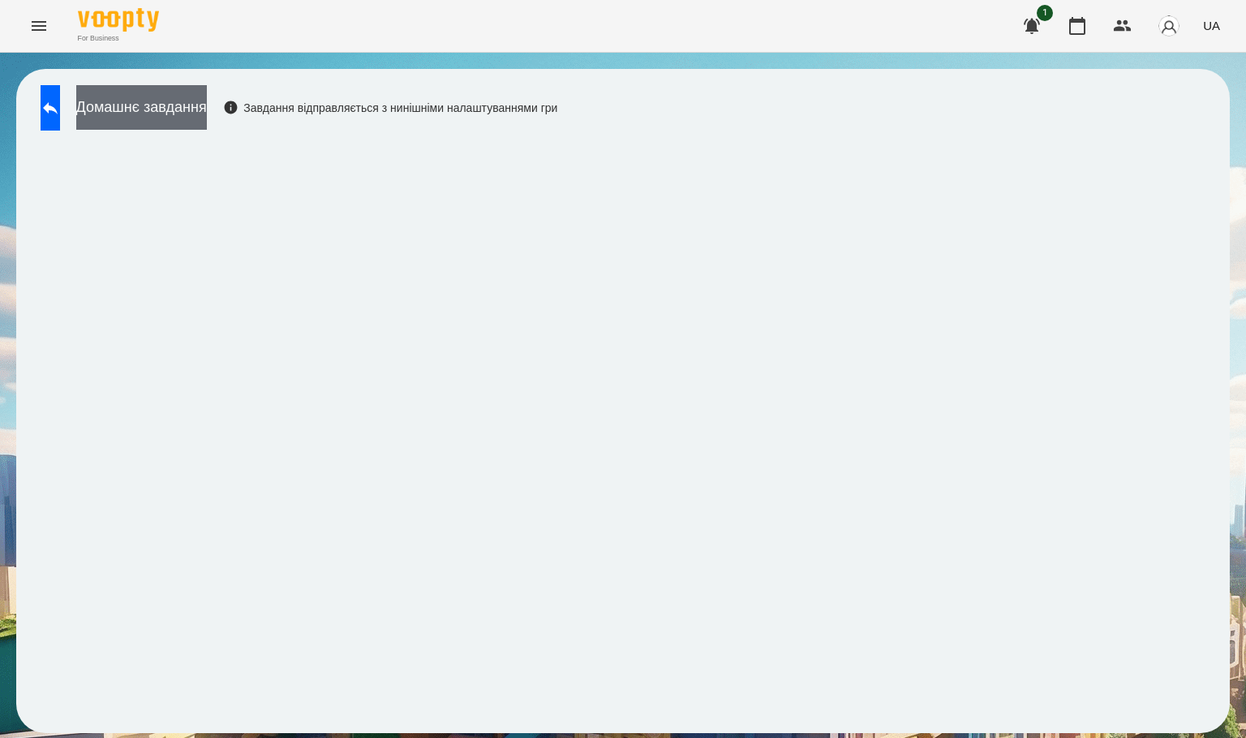
click at [203, 119] on button "Домашнє завдання" at bounding box center [141, 107] width 131 height 45
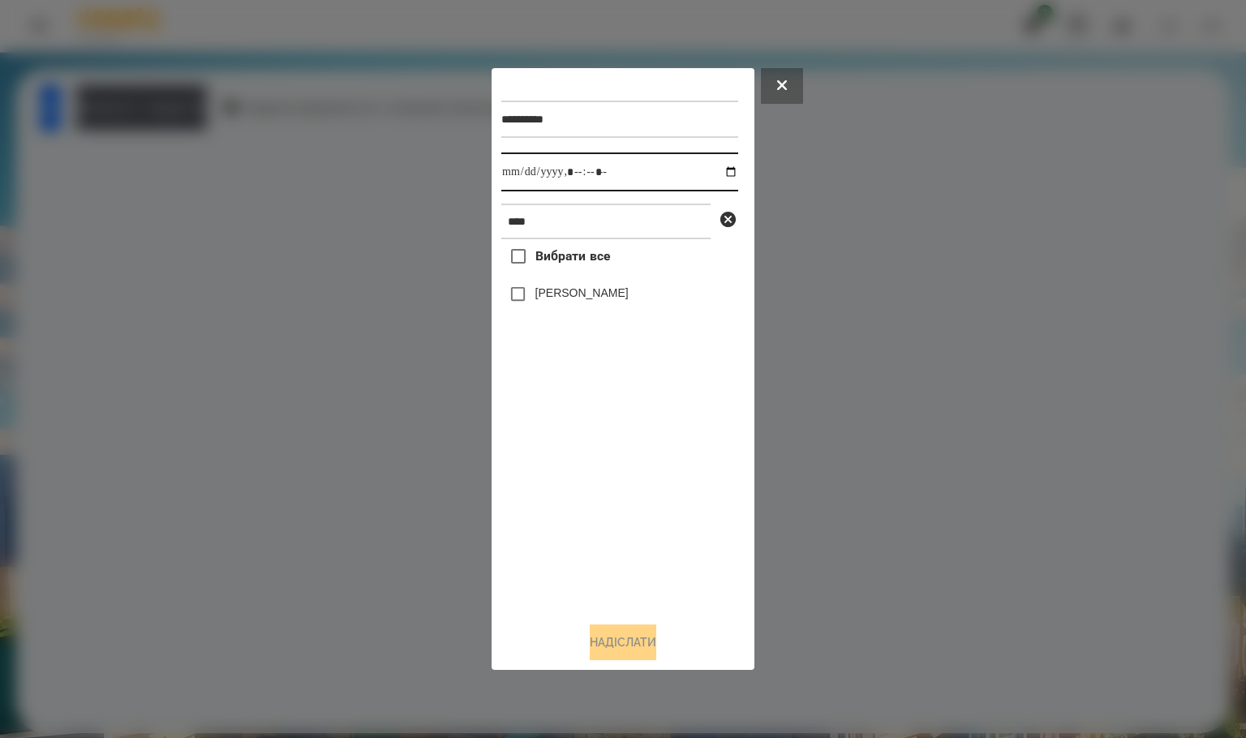
click at [719, 178] on input "datetime-local" at bounding box center [619, 171] width 237 height 39
click at [713, 171] on input "datetime-local" at bounding box center [619, 171] width 237 height 39
type input "**********"
click at [628, 428] on div "Вибрати все [PERSON_NAME]" at bounding box center [619, 423] width 237 height 369
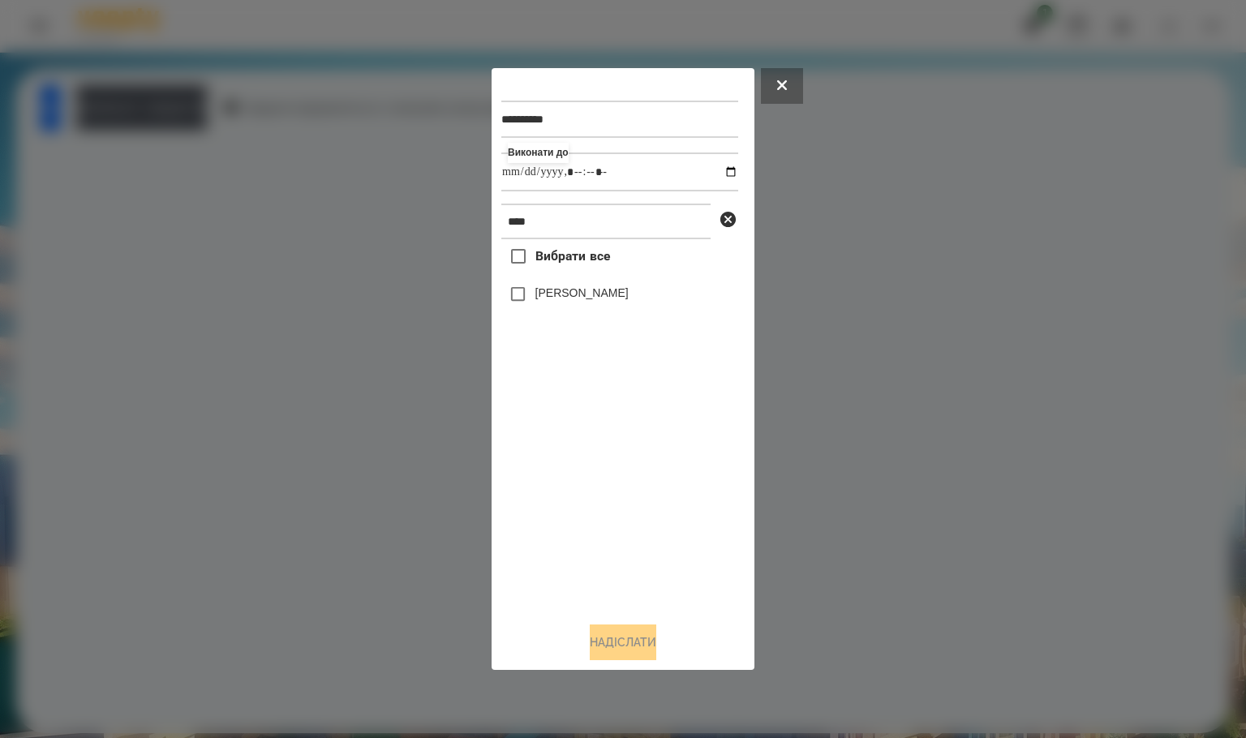
click at [575, 295] on label "[PERSON_NAME]" at bounding box center [581, 293] width 93 height 16
click at [641, 635] on button "Надіслати" at bounding box center [623, 643] width 67 height 36
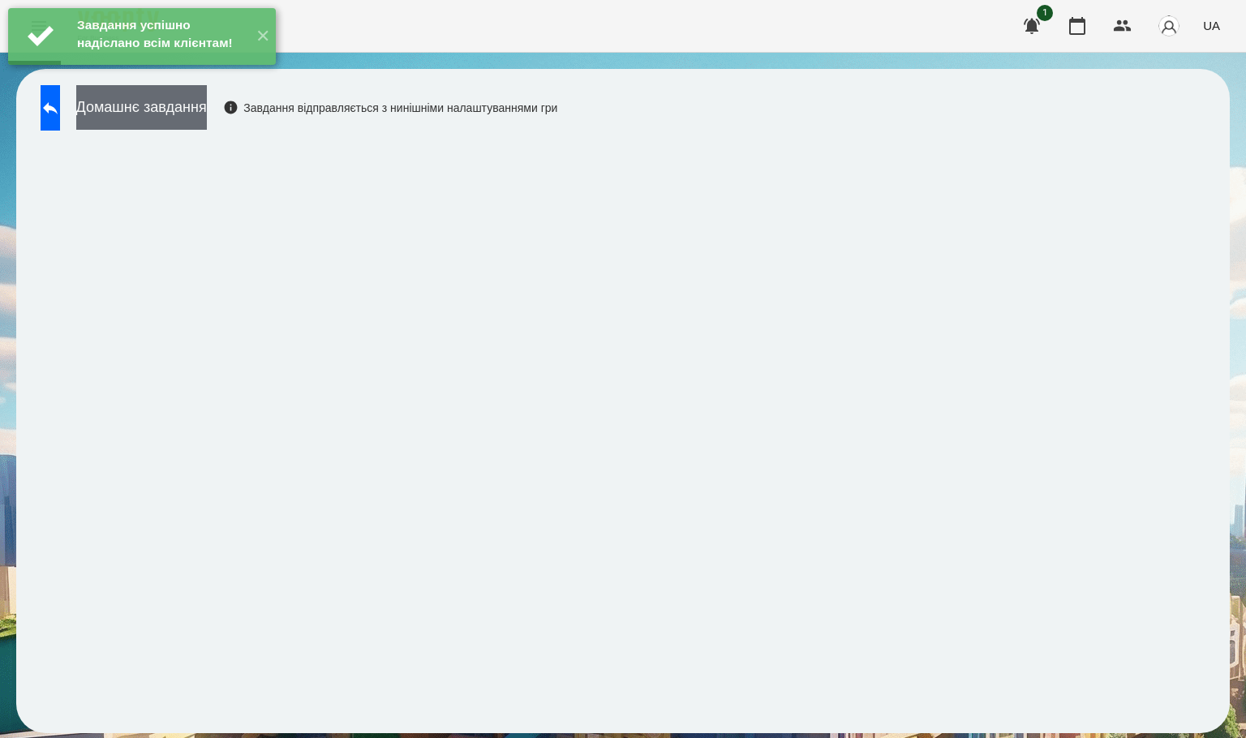
click at [207, 119] on button "Домашнє завдання" at bounding box center [141, 107] width 131 height 45
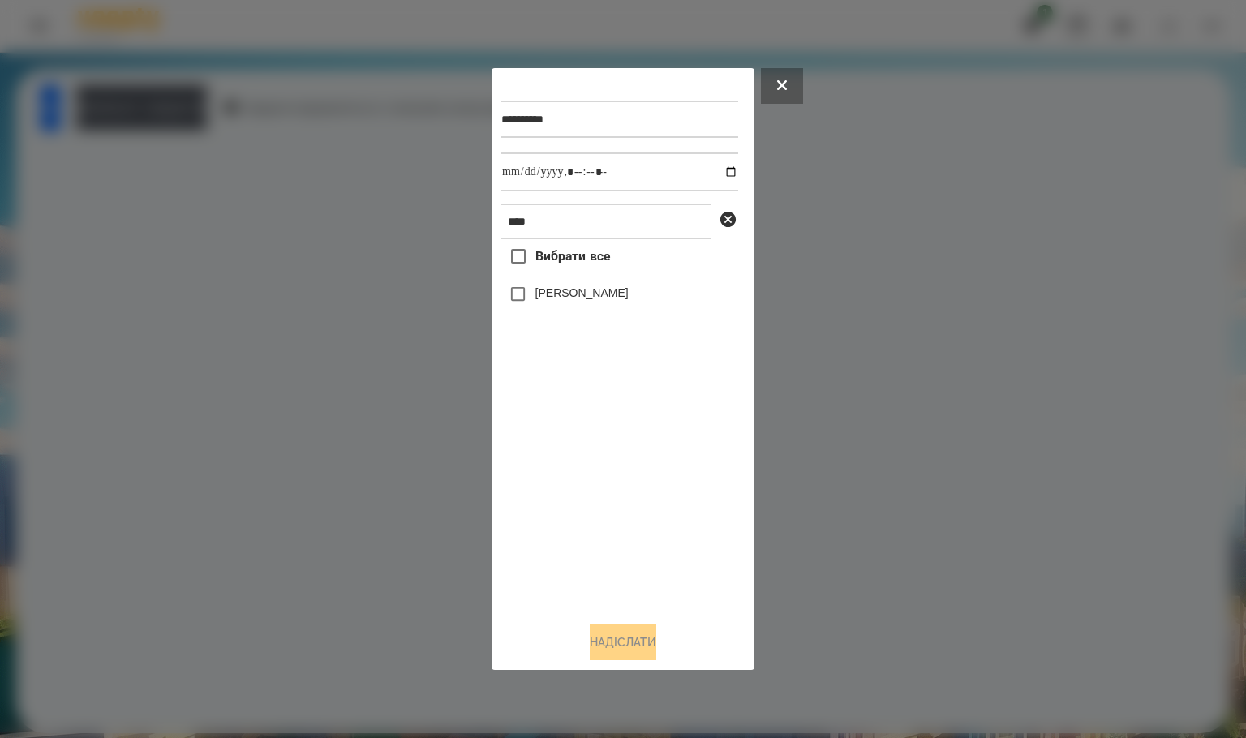
click at [546, 278] on div "Вибрати все [PERSON_NAME]" at bounding box center [619, 423] width 237 height 369
click at [550, 290] on label "[PERSON_NAME]" at bounding box center [581, 293] width 93 height 16
click at [640, 642] on button "Надіслати" at bounding box center [623, 643] width 67 height 36
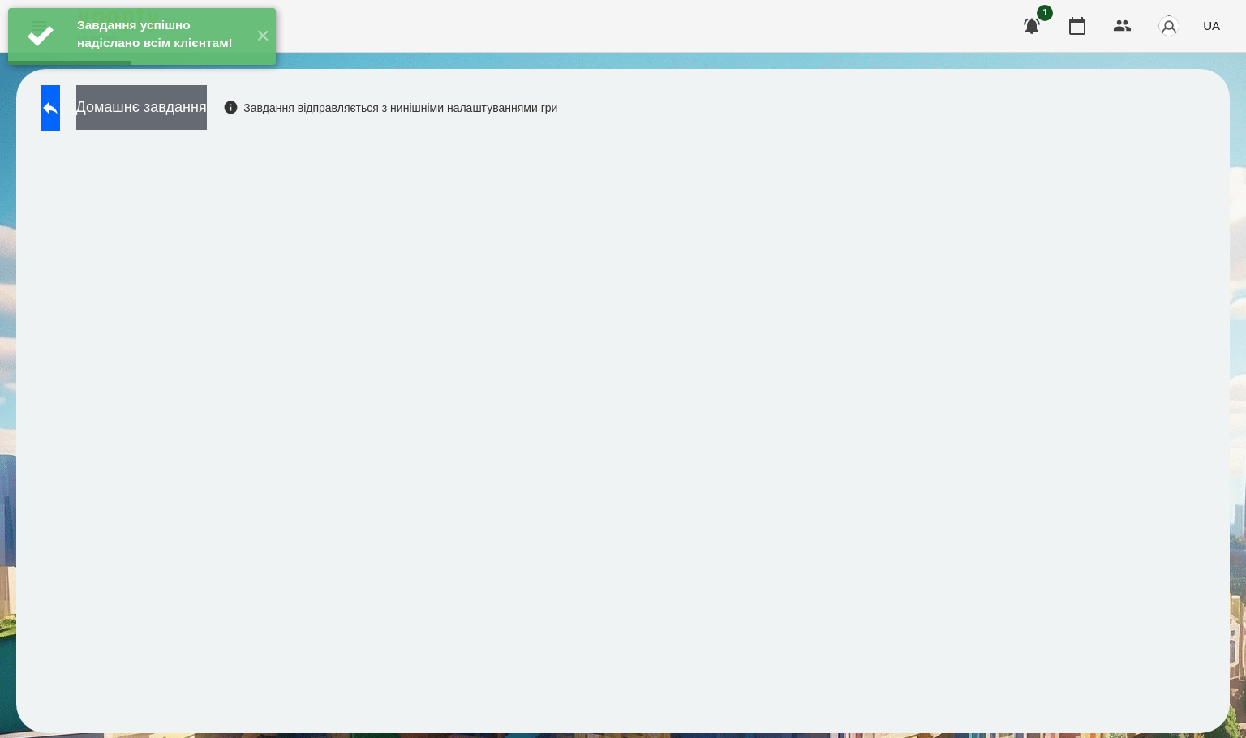
click at [207, 114] on button "Домашнє завдання" at bounding box center [141, 107] width 131 height 45
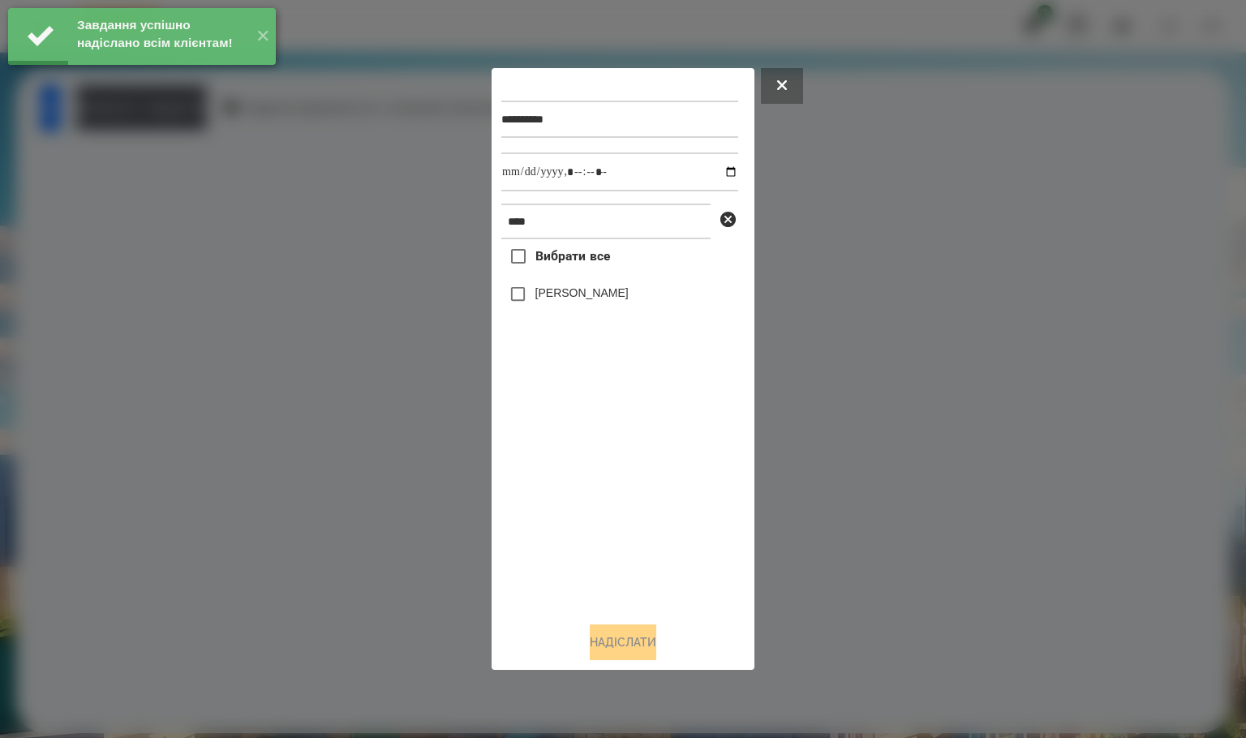
click at [553, 290] on label "[PERSON_NAME]" at bounding box center [581, 293] width 93 height 16
click at [614, 638] on button "Надіслати" at bounding box center [623, 643] width 67 height 36
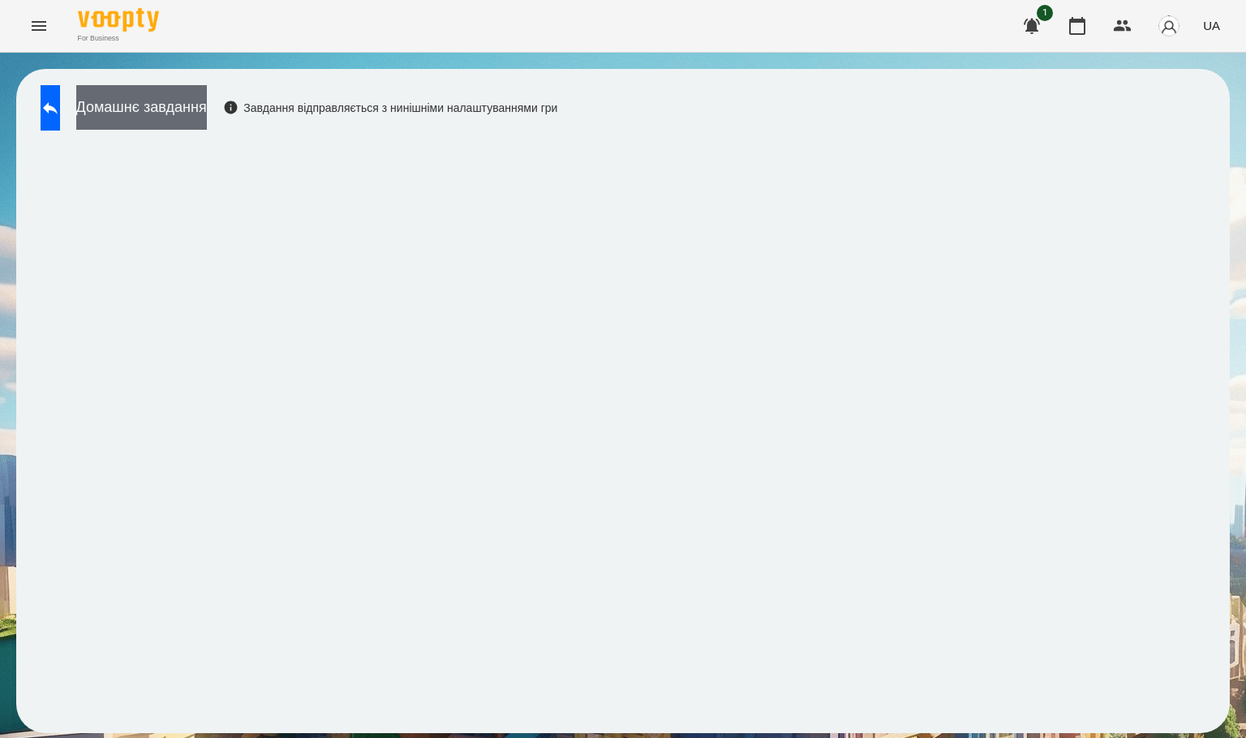
click at [197, 110] on button "Домашнє завдання" at bounding box center [141, 107] width 131 height 45
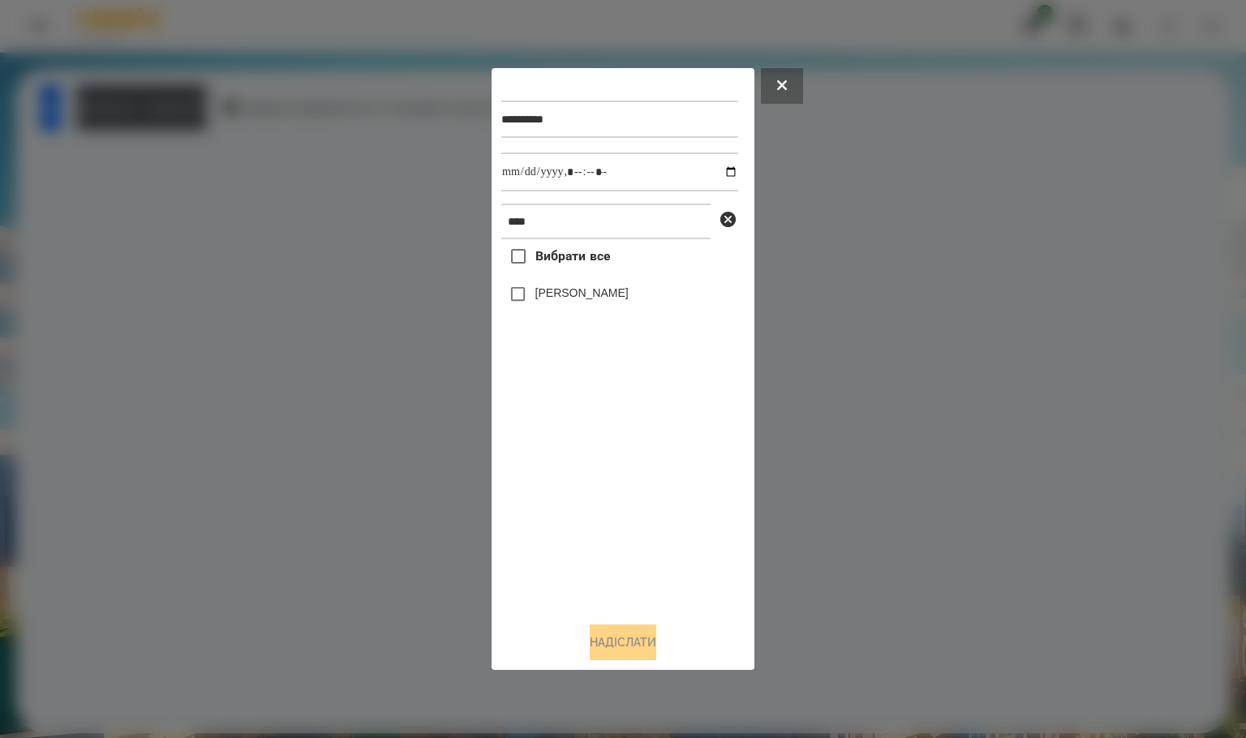
click at [555, 287] on label "[PERSON_NAME]" at bounding box center [581, 293] width 93 height 16
click at [633, 646] on button "Надіслати" at bounding box center [623, 643] width 67 height 36
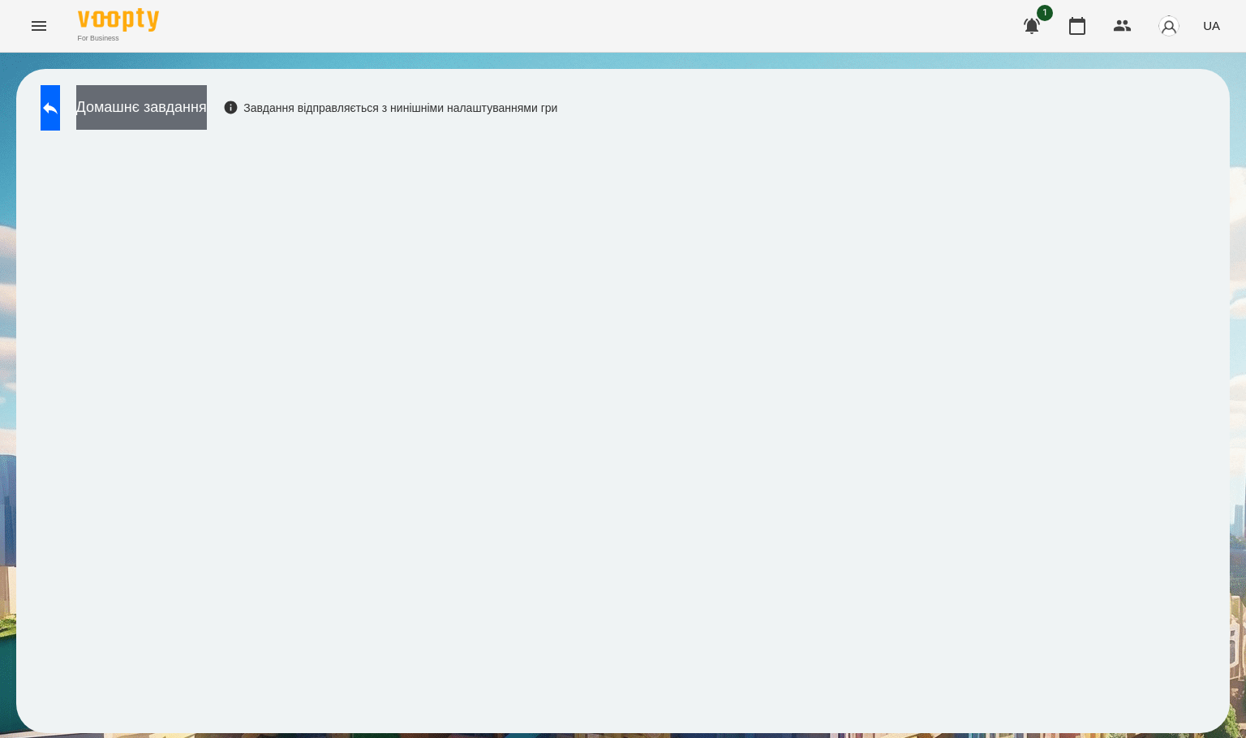
click at [190, 110] on button "Домашнє завдання" at bounding box center [141, 107] width 131 height 45
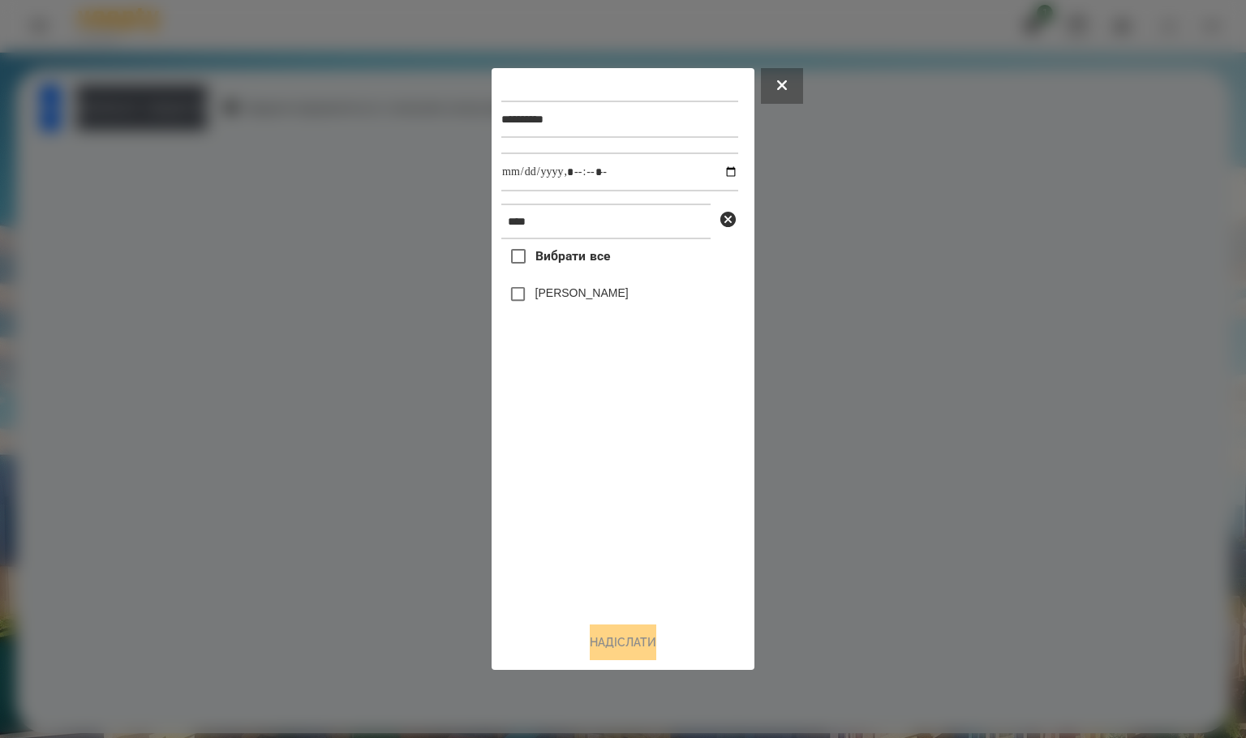
click at [575, 294] on label "[PERSON_NAME]" at bounding box center [581, 293] width 93 height 16
click at [616, 640] on button "Надіслати" at bounding box center [623, 643] width 67 height 36
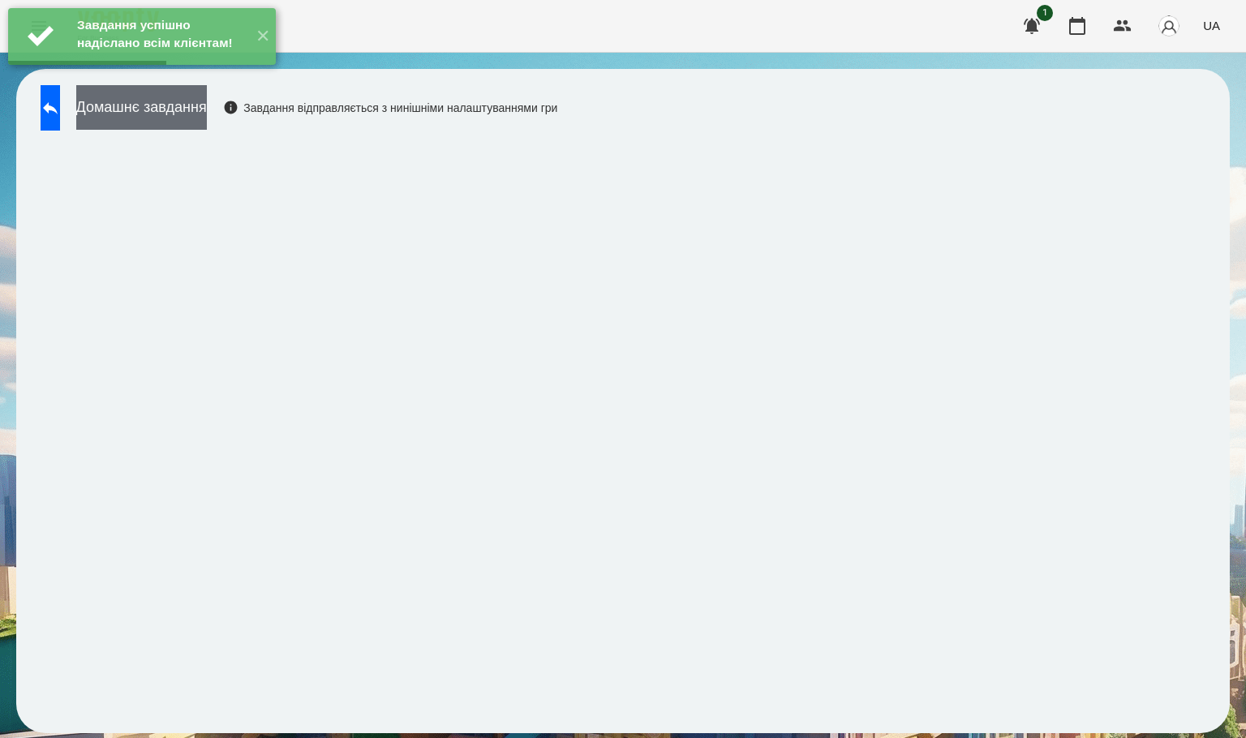
click at [175, 105] on button "Домашнє завдання" at bounding box center [141, 107] width 131 height 45
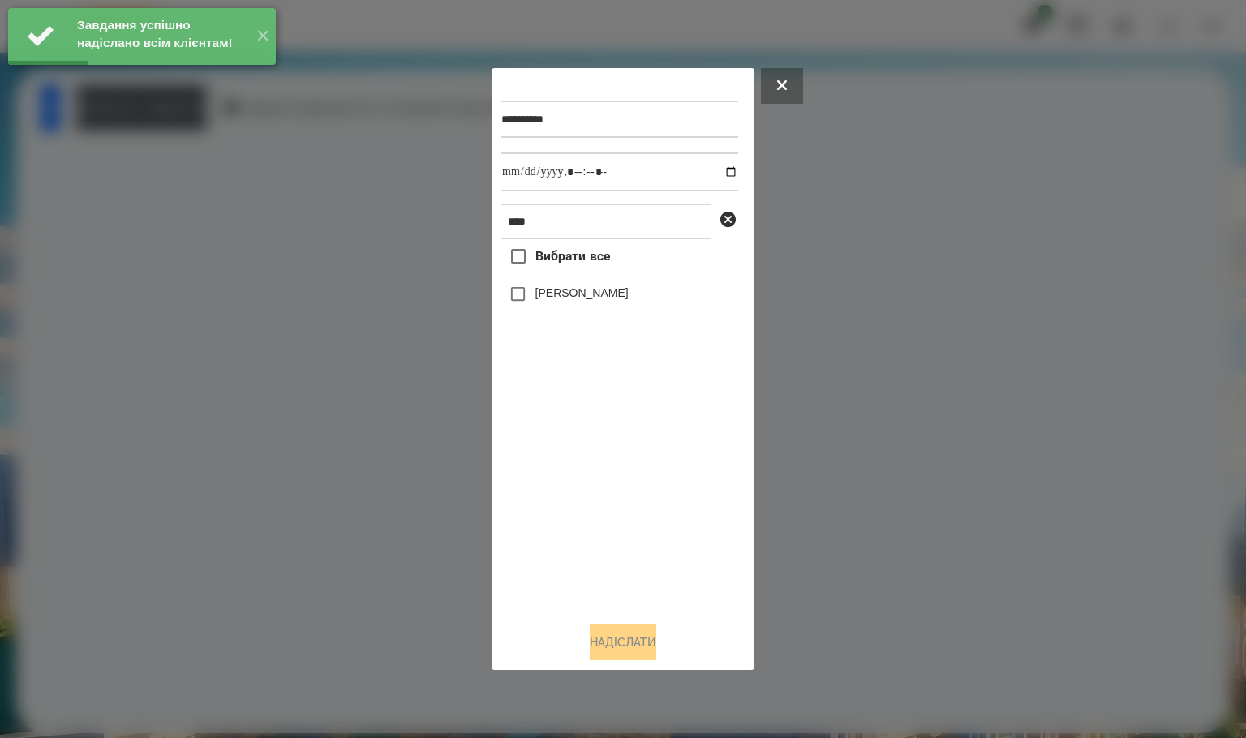
click at [628, 305] on div "[PERSON_NAME]" at bounding box center [619, 294] width 237 height 34
click at [624, 286] on label "[PERSON_NAME]" at bounding box center [581, 293] width 93 height 16
click at [635, 642] on button "Надіслати" at bounding box center [623, 643] width 67 height 36
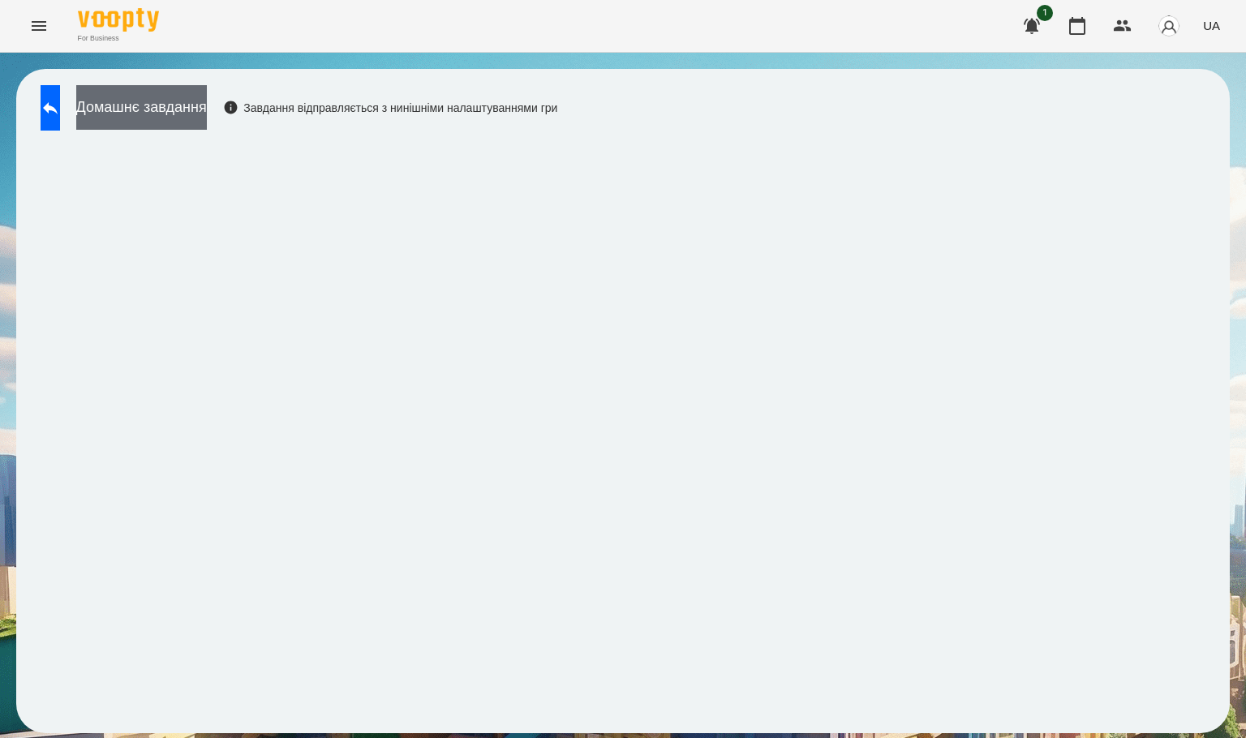
click at [169, 127] on button "Домашнє завдання" at bounding box center [141, 107] width 131 height 45
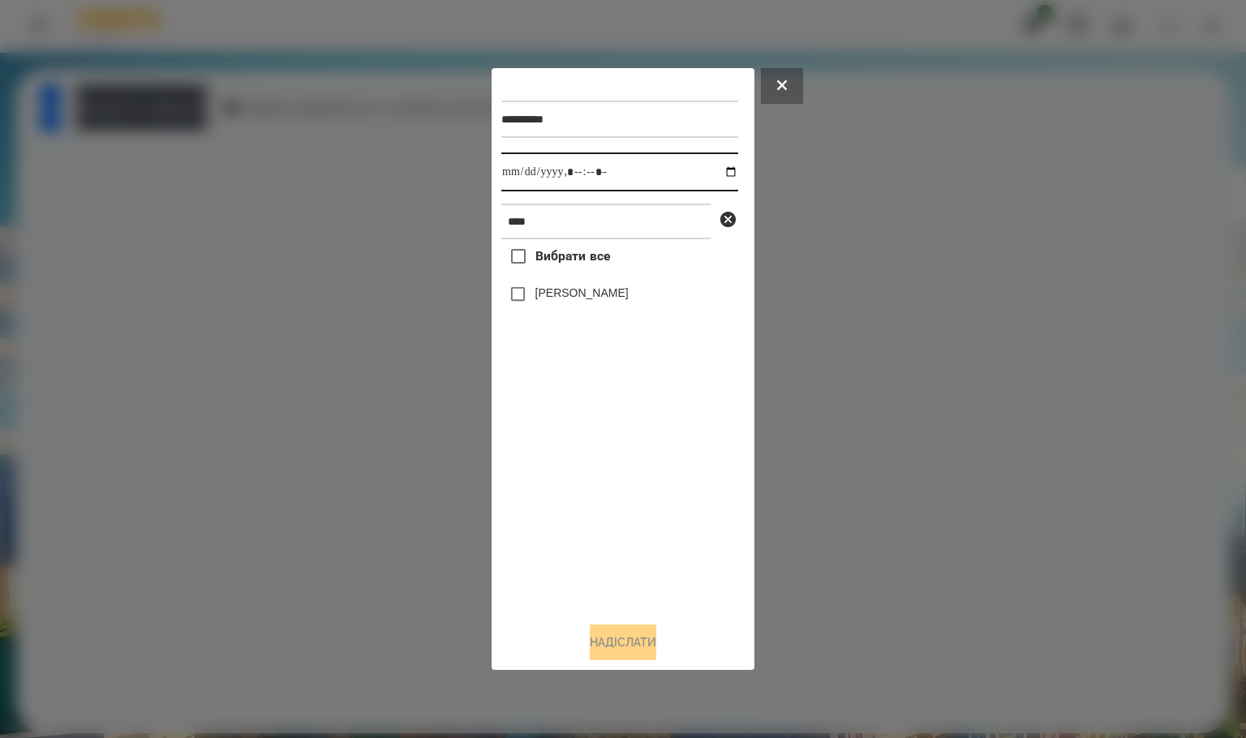
click at [718, 174] on input "datetime-local" at bounding box center [619, 171] width 237 height 39
type input "**********"
click at [603, 273] on label "Вибрати все" at bounding box center [555, 256] width 109 height 34
click at [640, 636] on button "Надіслати" at bounding box center [623, 643] width 67 height 36
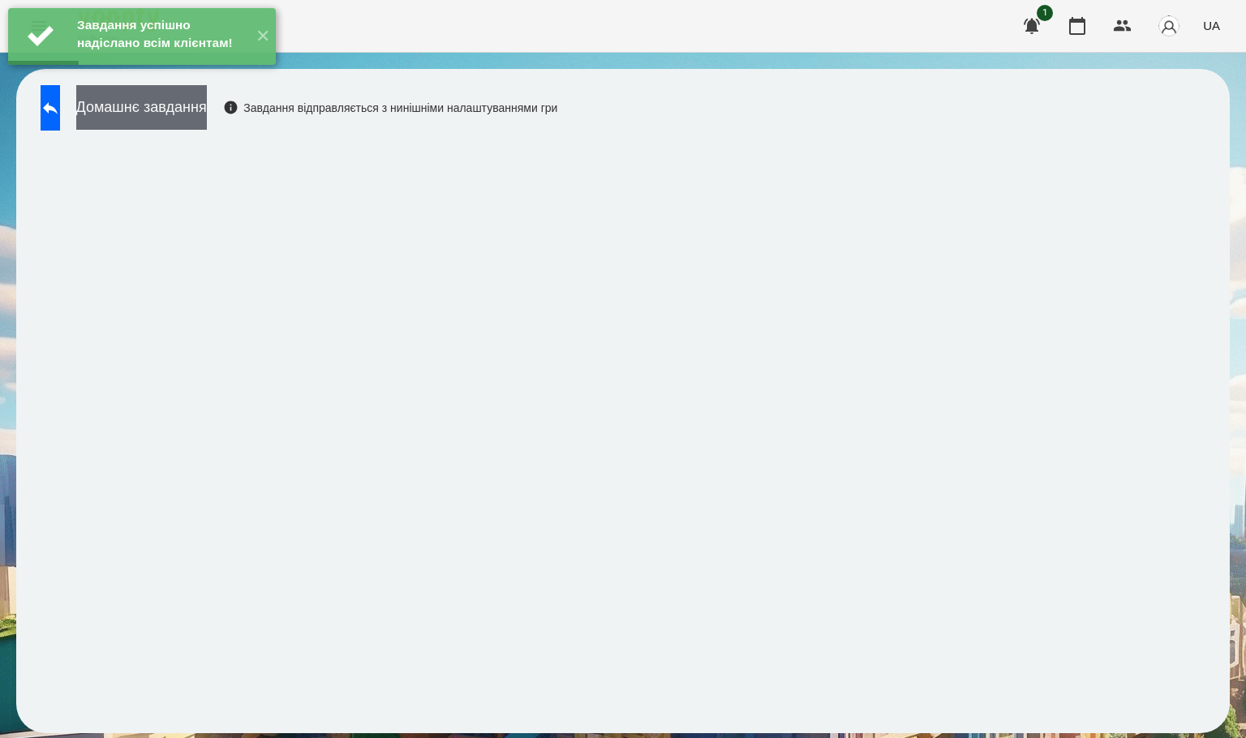
click at [207, 110] on button "Домашнє завдання" at bounding box center [141, 107] width 131 height 45
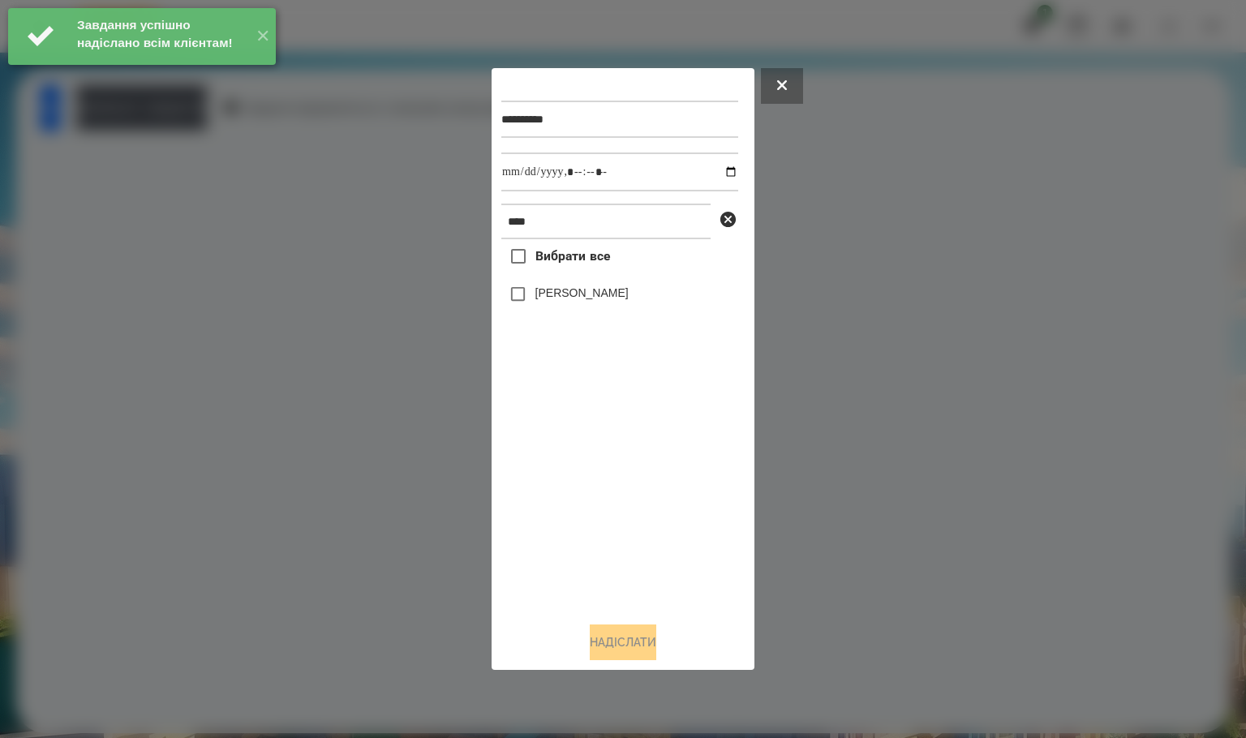
click at [587, 292] on label "[PERSON_NAME]" at bounding box center [581, 293] width 93 height 16
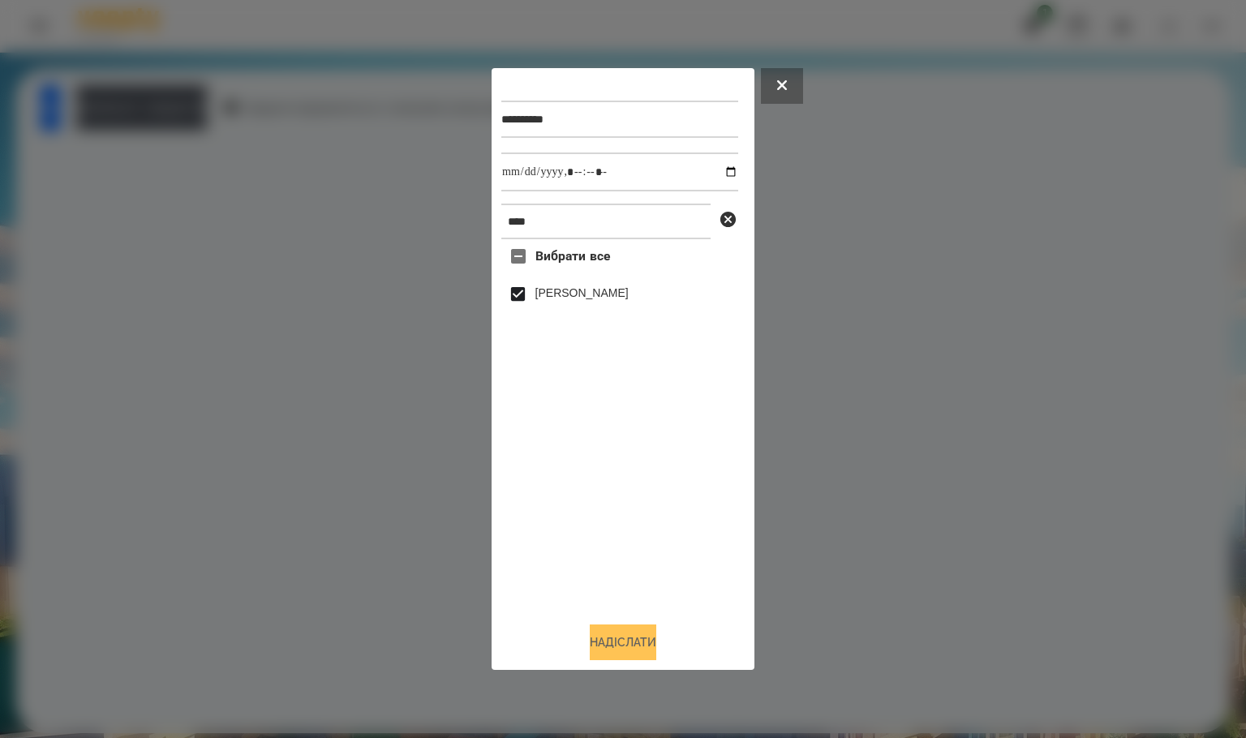
click at [611, 642] on button "Надіслати" at bounding box center [623, 643] width 67 height 36
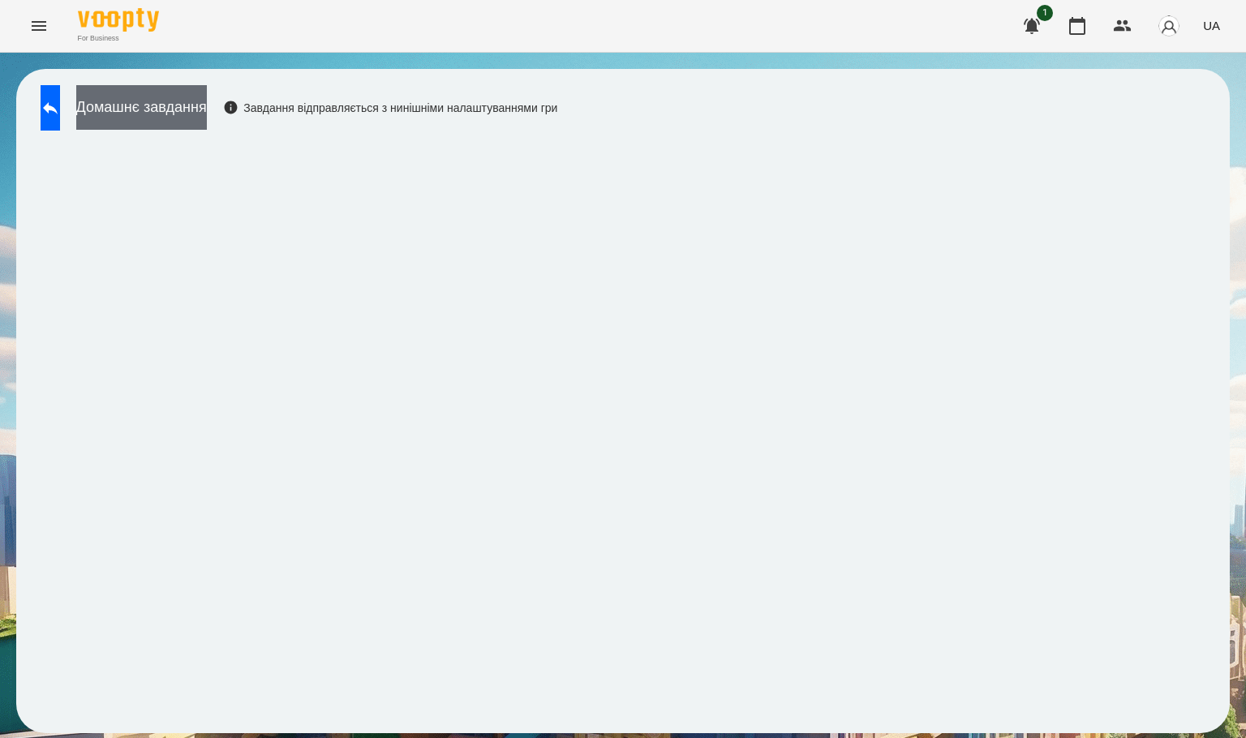
click at [176, 103] on button "Домашнє завдання" at bounding box center [141, 107] width 131 height 45
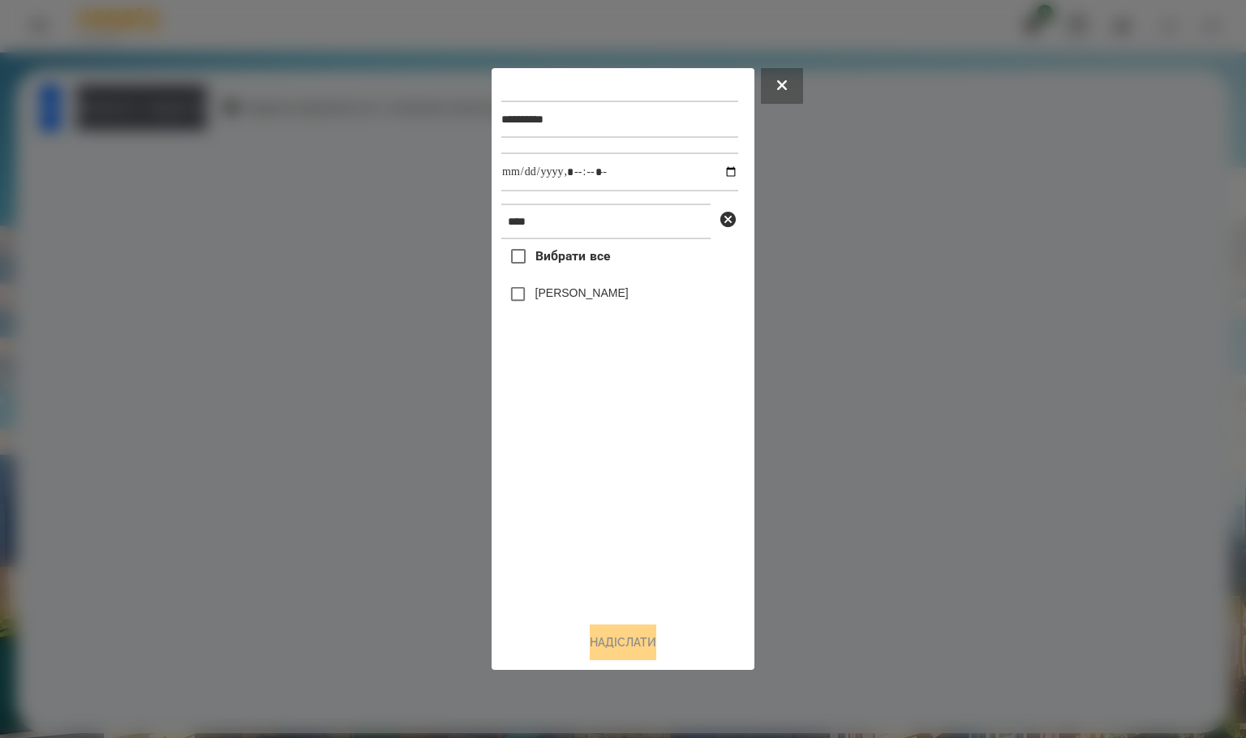
click at [545, 294] on label "[PERSON_NAME]" at bounding box center [581, 293] width 93 height 16
click at [618, 641] on button "Надіслати" at bounding box center [623, 643] width 67 height 36
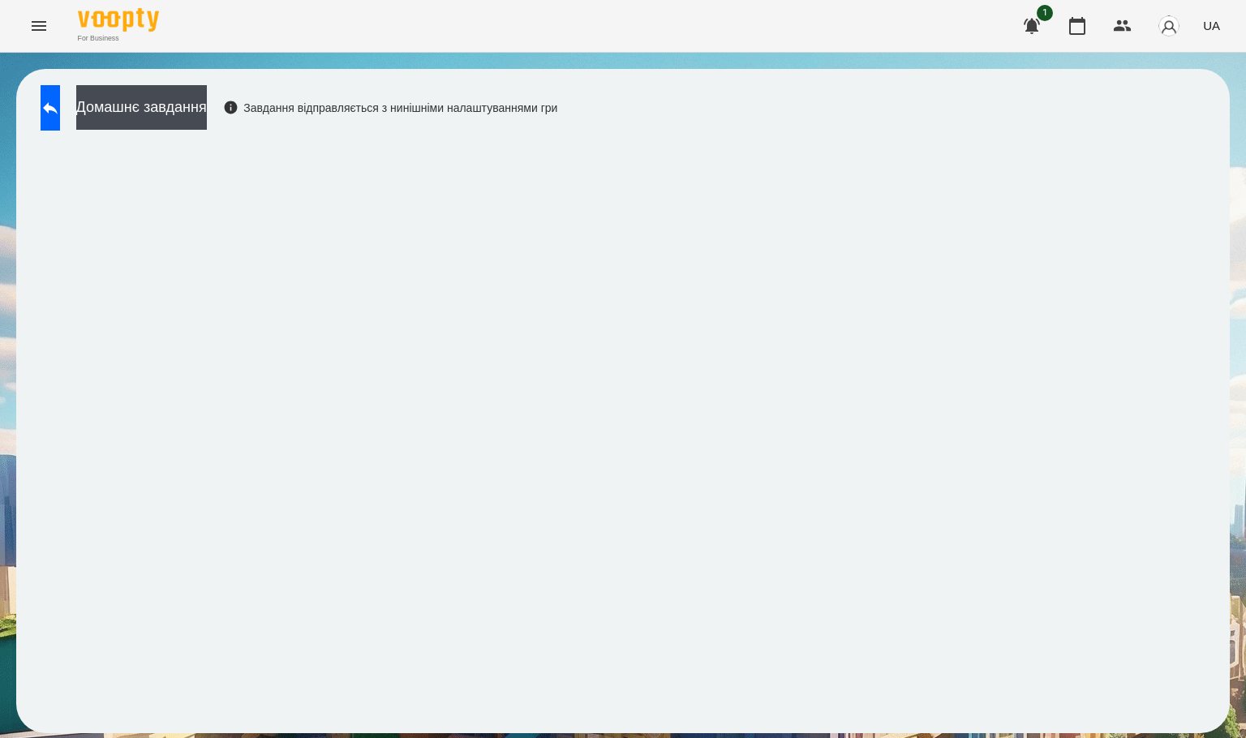
drag, startPoint x: 76, startPoint y: 114, endPoint x: 293, endPoint y: 35, distance: 230.7
click at [60, 113] on button at bounding box center [50, 107] width 19 height 45
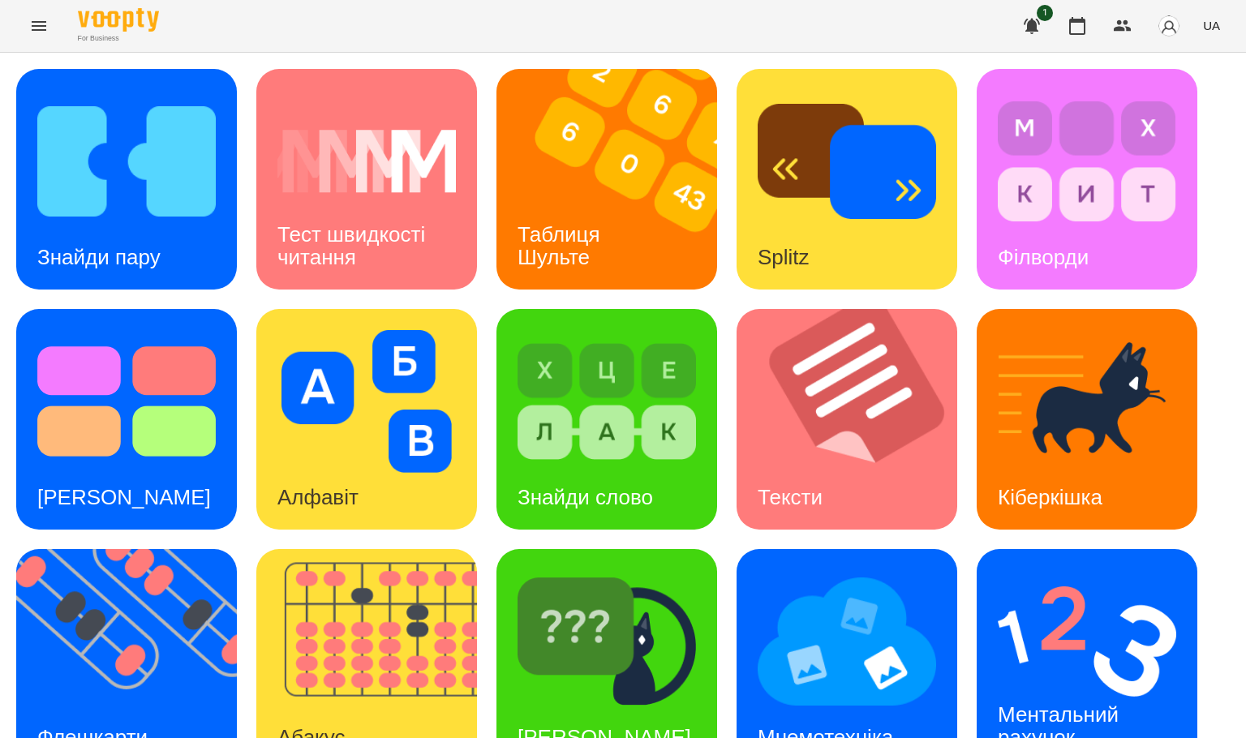
drag, startPoint x: 1207, startPoint y: 0, endPoint x: 1210, endPoint y: 11, distance: 11.0
click at [1210, 11] on div "For Business 1 UA" at bounding box center [623, 26] width 1246 height 52
click at [816, 706] on div "Мнемотехніка" at bounding box center [825, 738] width 178 height 64
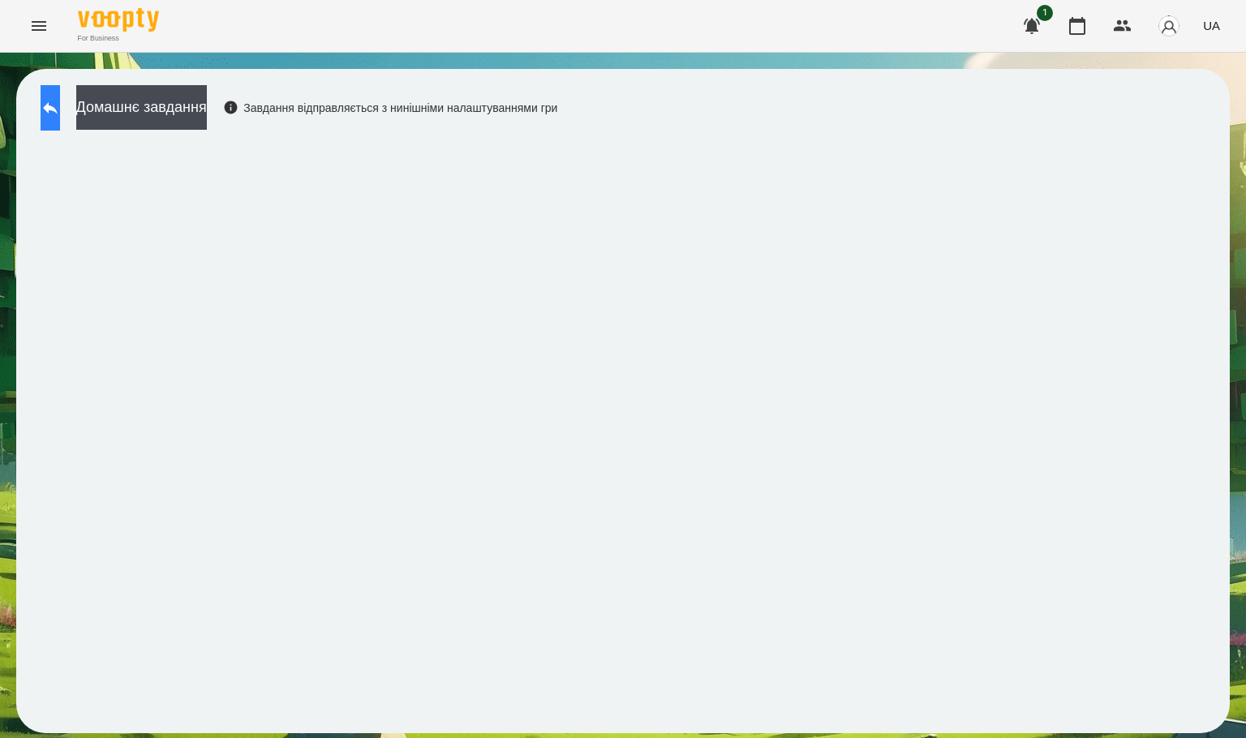
click at [52, 103] on button at bounding box center [50, 107] width 19 height 45
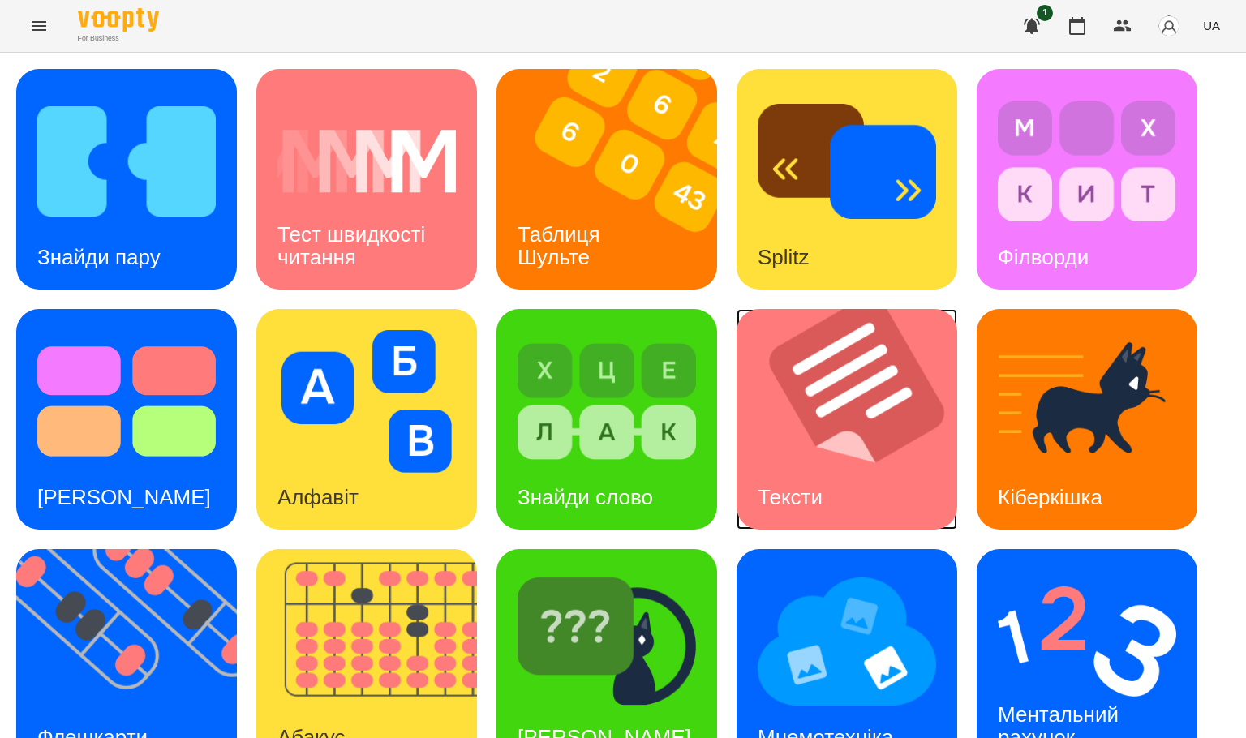
click at [837, 429] on img at bounding box center [856, 419] width 241 height 221
